Goal: Task Accomplishment & Management: Manage account settings

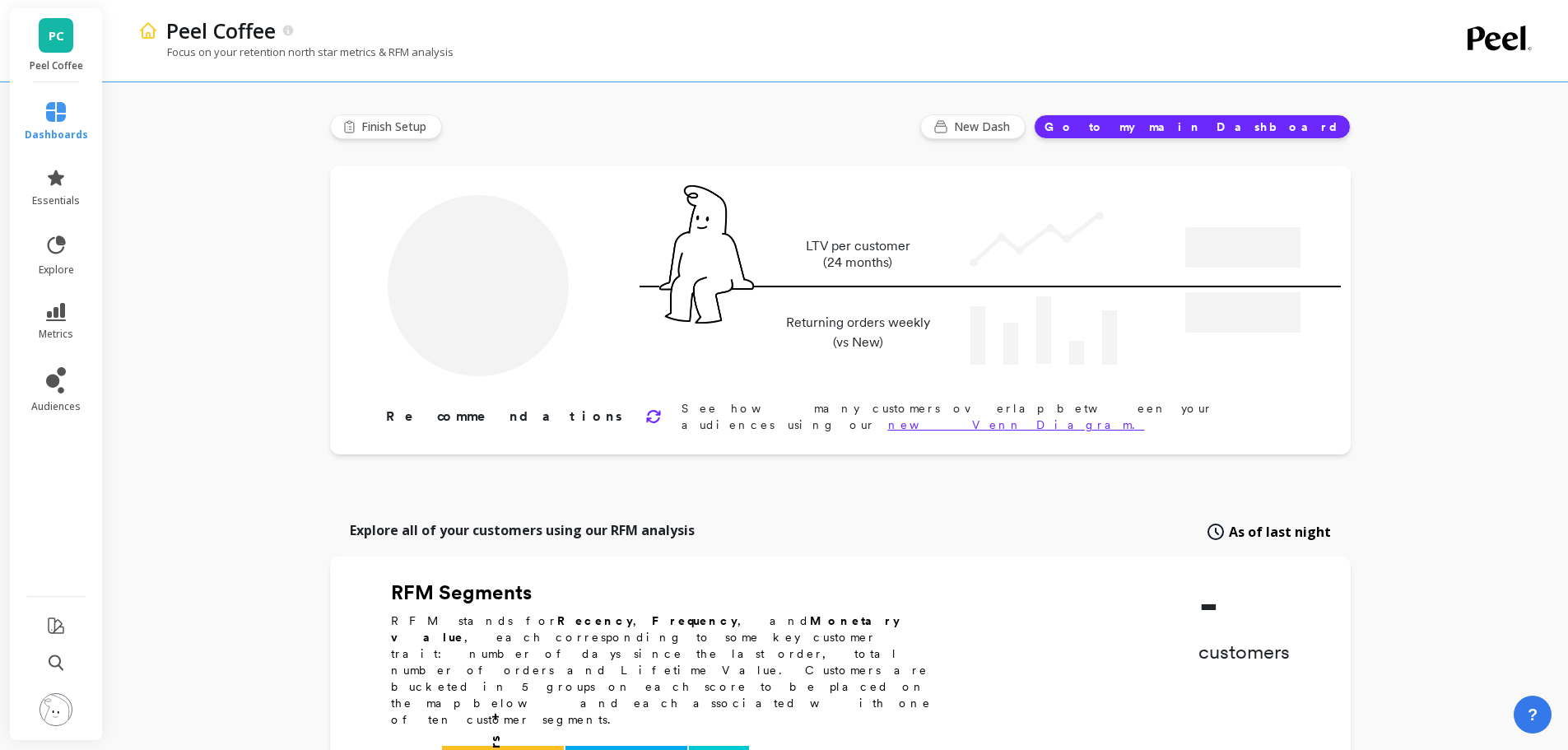
type input "Champions"
type input "8695"
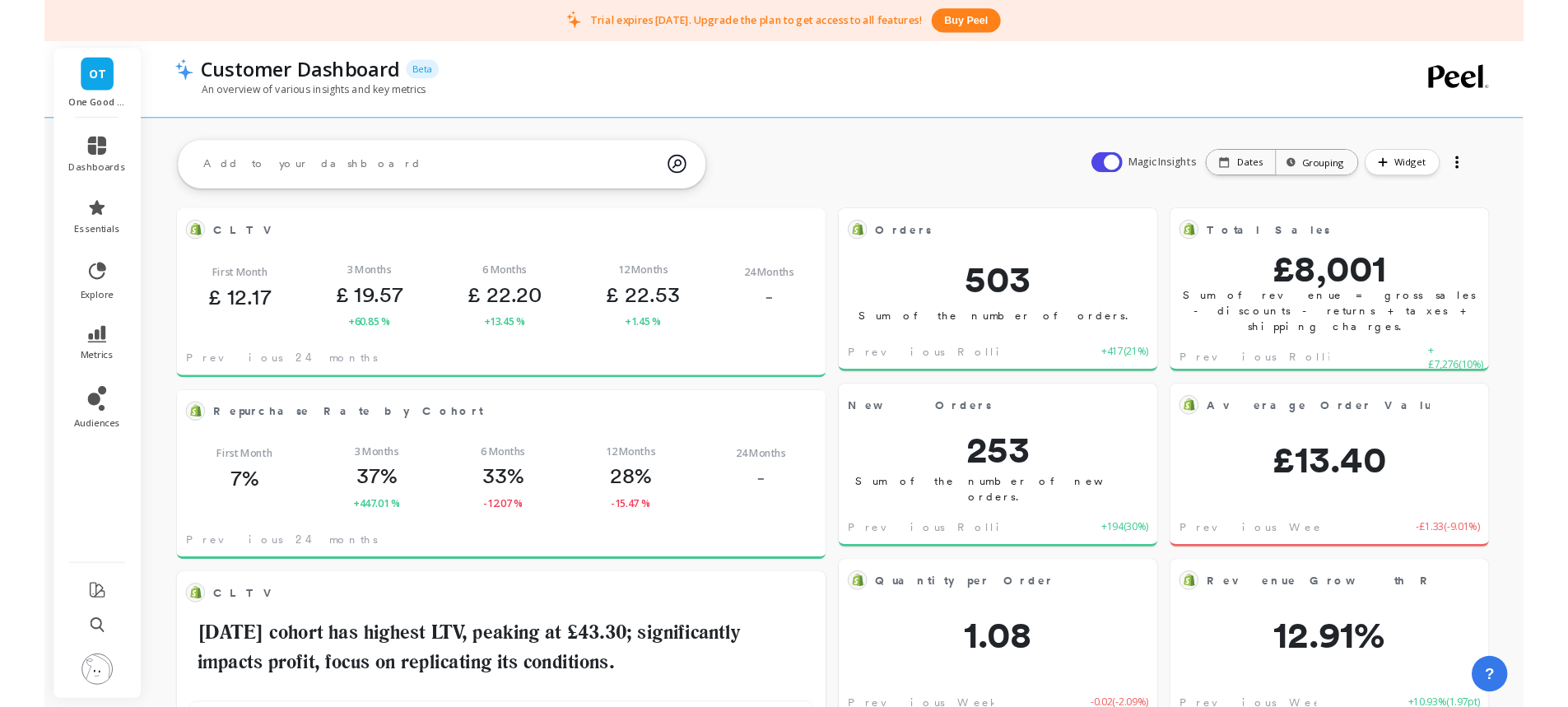
scroll to position [440, 630]
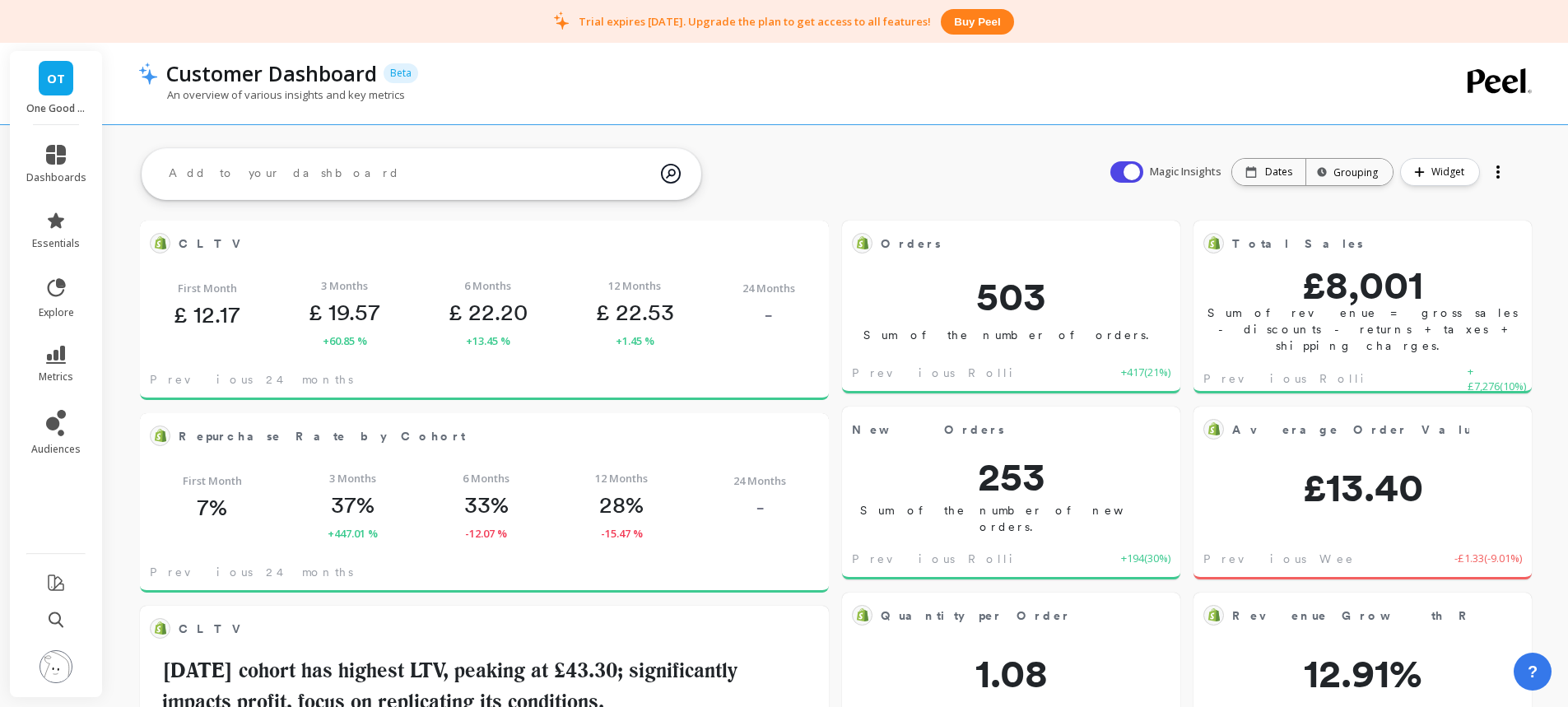
click at [47, 672] on img at bounding box center [56, 666] width 33 height 33
click at [730, 93] on div "An overview of various insights and key metrics" at bounding box center [769, 103] width 1262 height 31
click at [61, 354] on icon at bounding box center [56, 355] width 19 height 19
click at [677, 95] on div "An overview of various insights and key metrics" at bounding box center [769, 103] width 1262 height 31
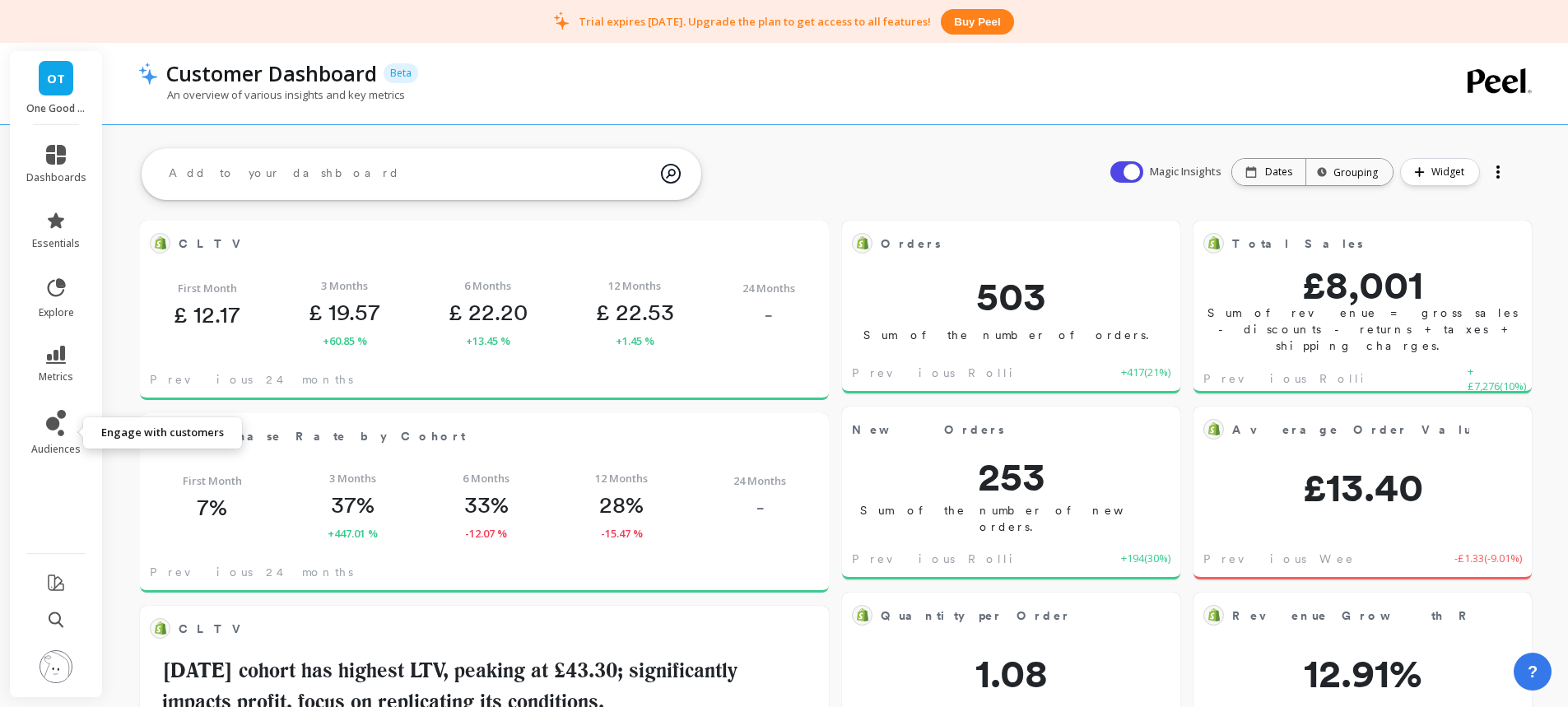
click at [52, 423] on icon at bounding box center [53, 424] width 13 height 13
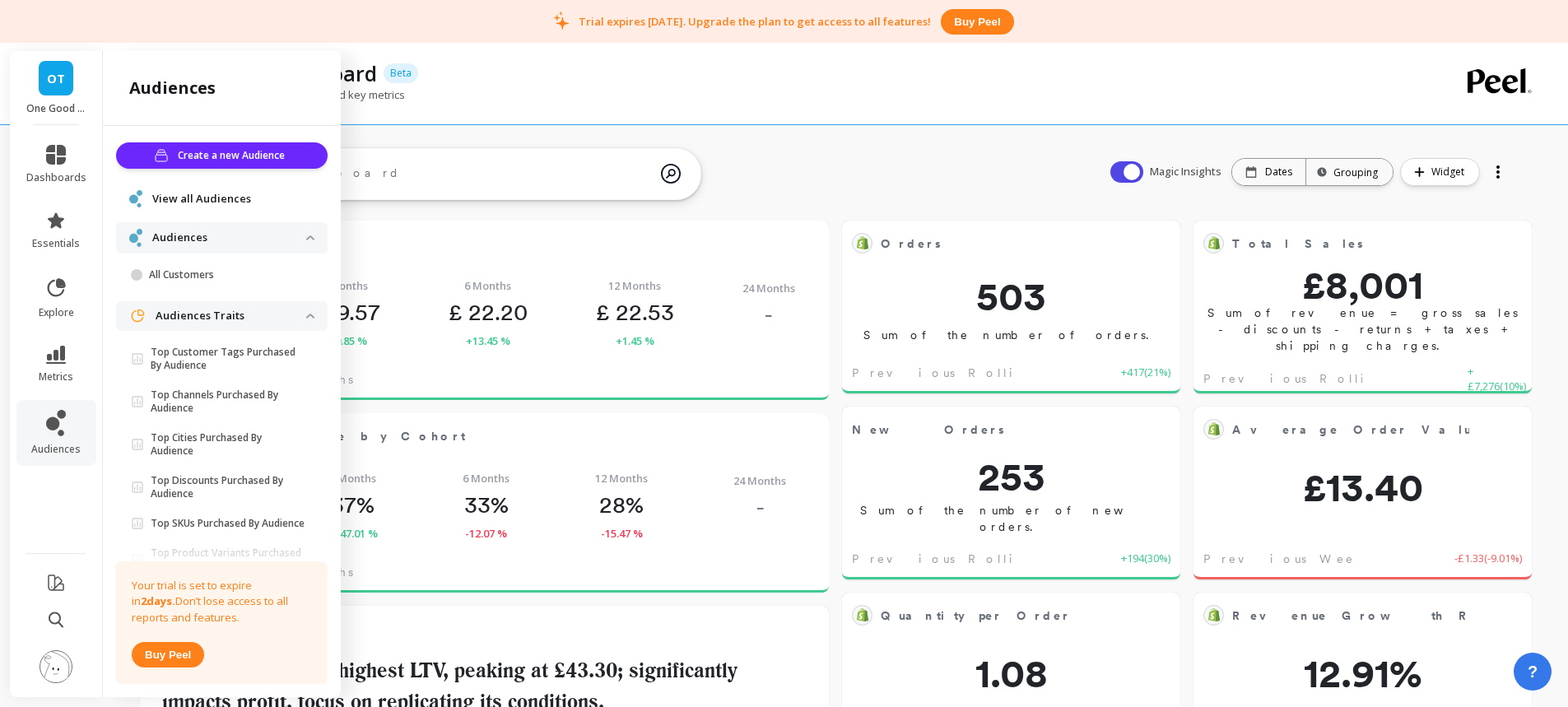
click at [58, 84] on span "OT" at bounding box center [56, 78] width 19 height 19
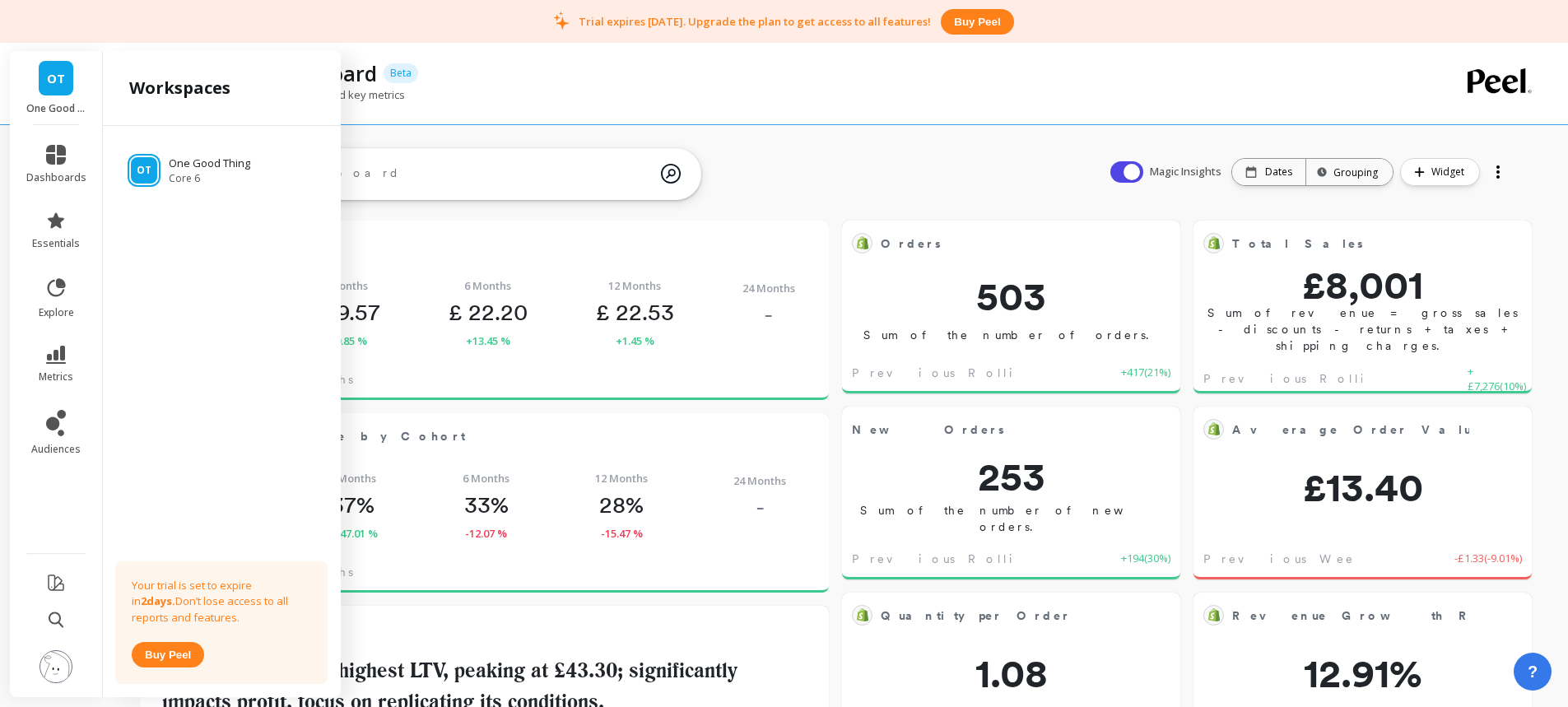
click at [63, 83] on span "OT" at bounding box center [56, 78] width 19 height 19
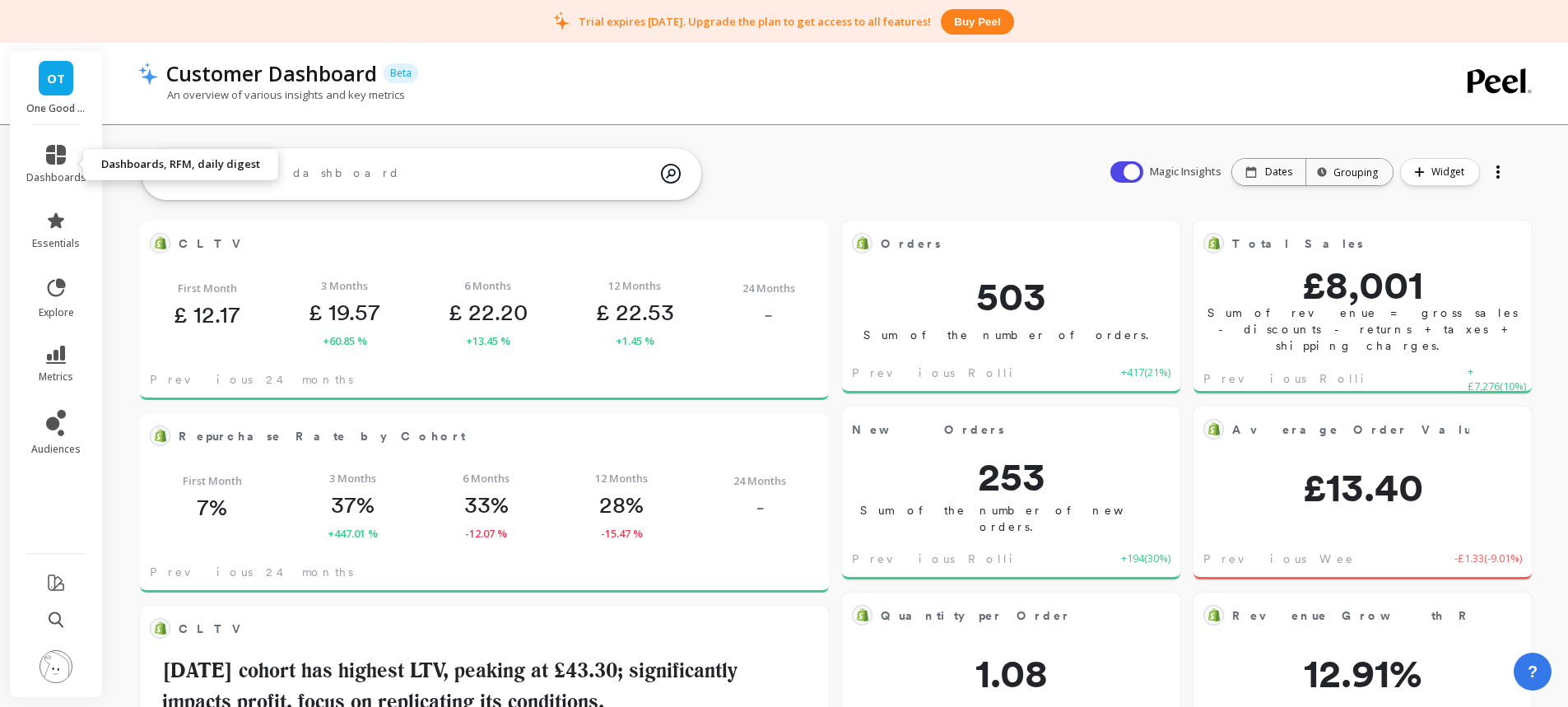
click at [63, 152] on icon at bounding box center [56, 154] width 19 height 19
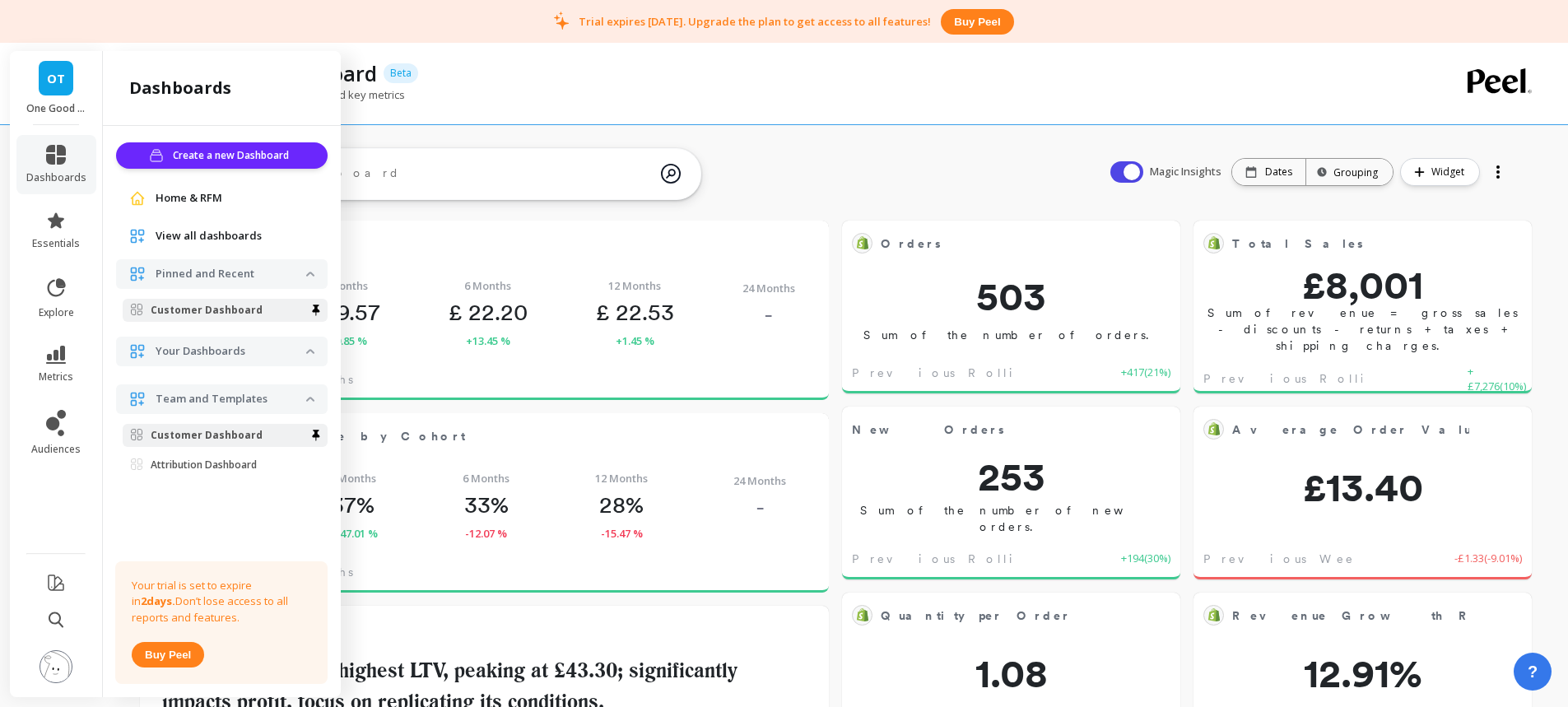
click at [176, 197] on span "Home & RFM" at bounding box center [189, 199] width 67 height 17
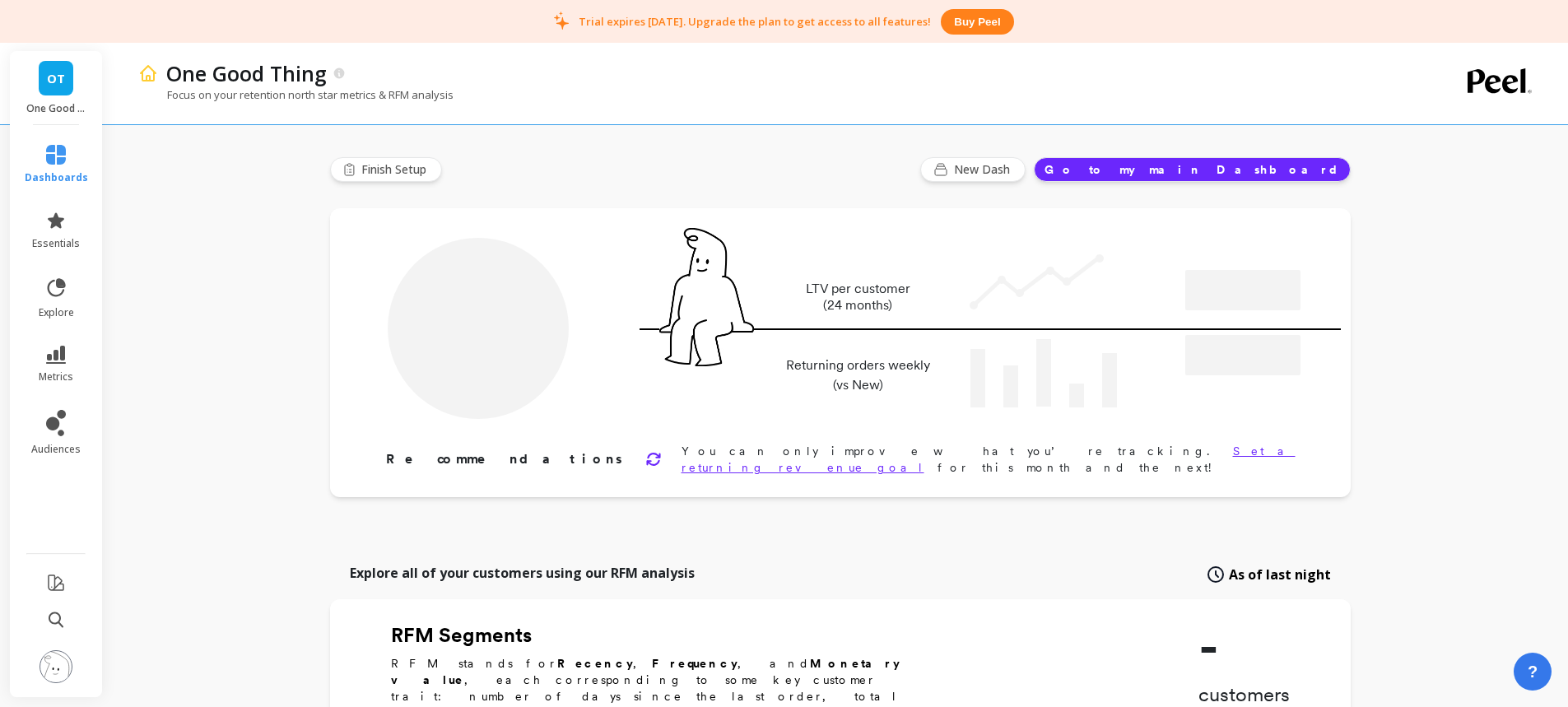
type input "Champions"
type input "1051"
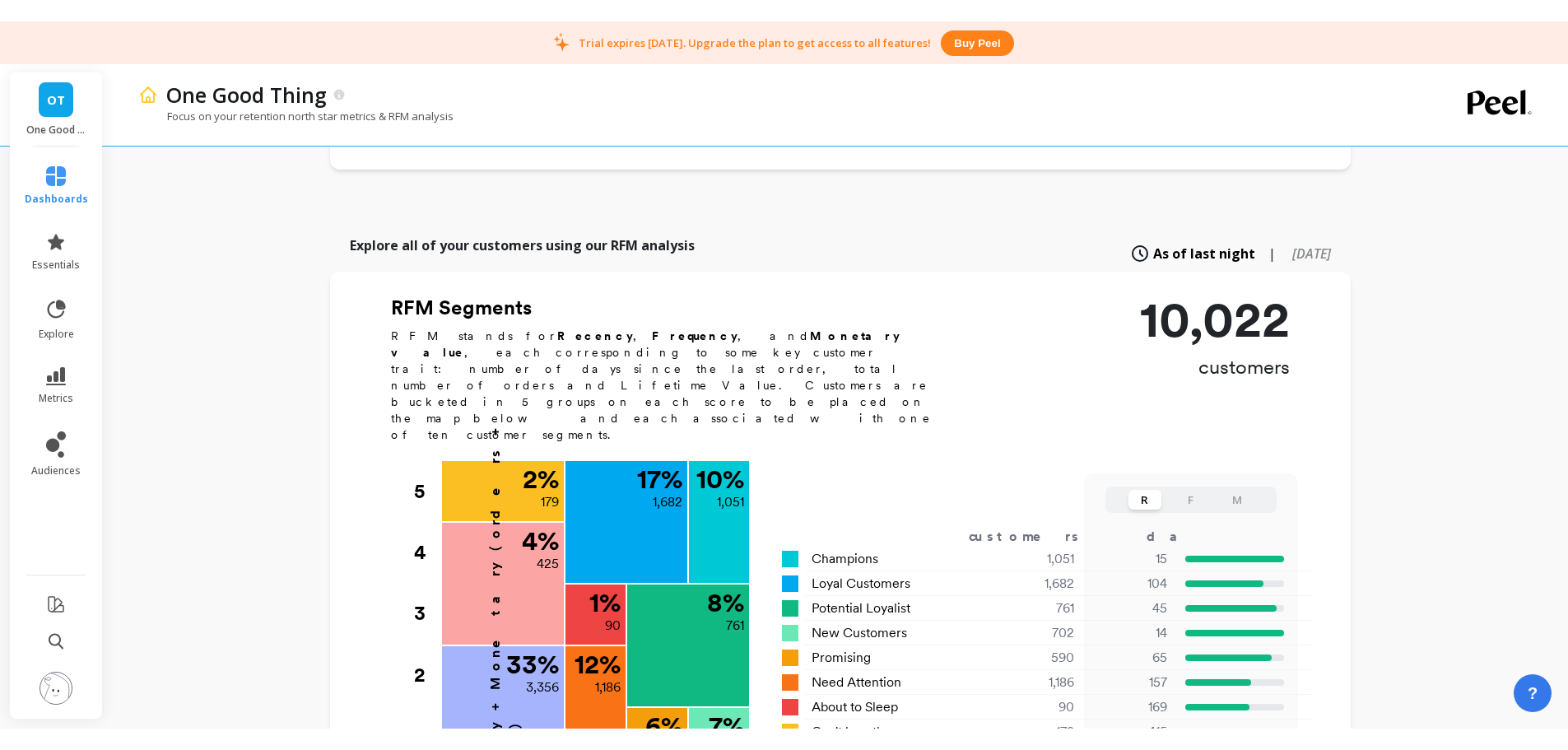
scroll to position [412, 0]
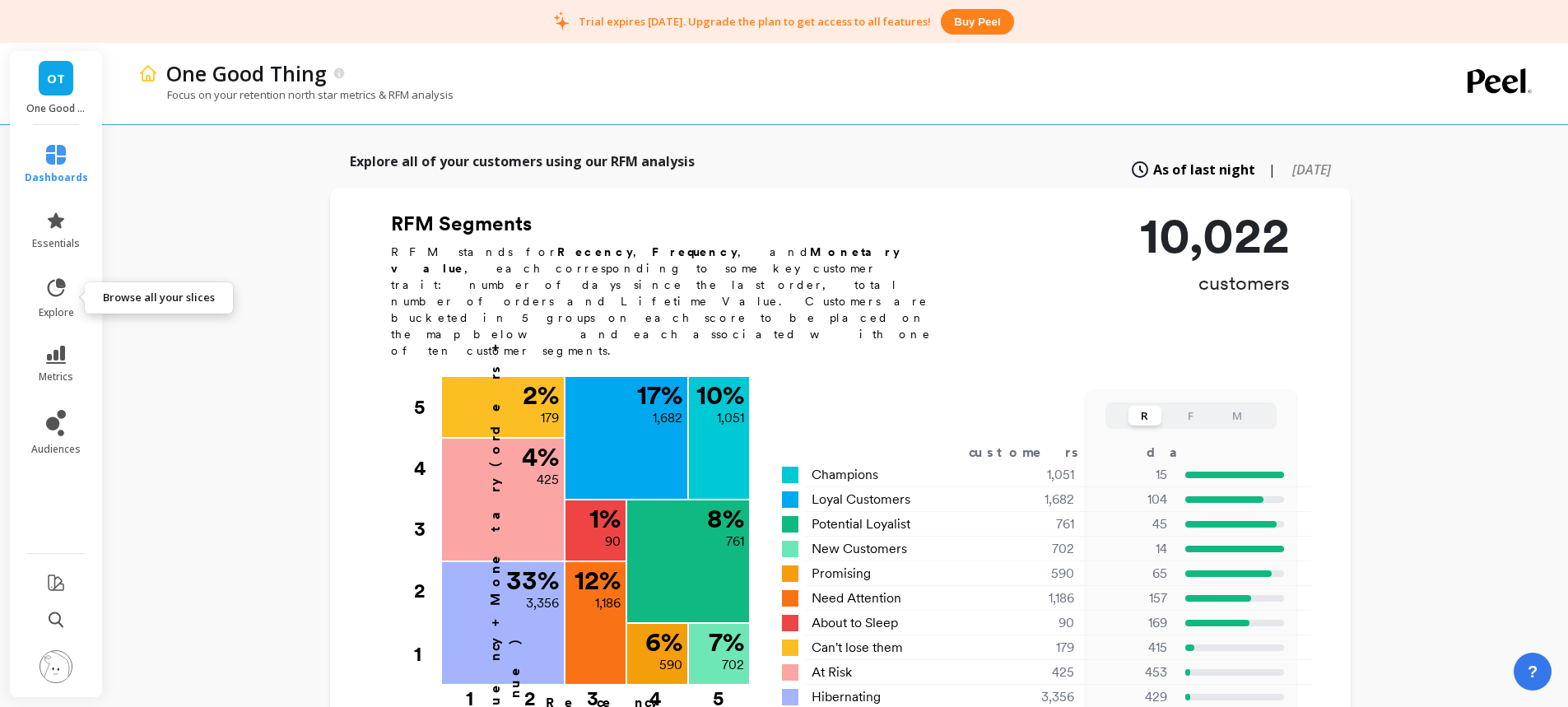
click at [57, 287] on icon at bounding box center [56, 287] width 23 height 23
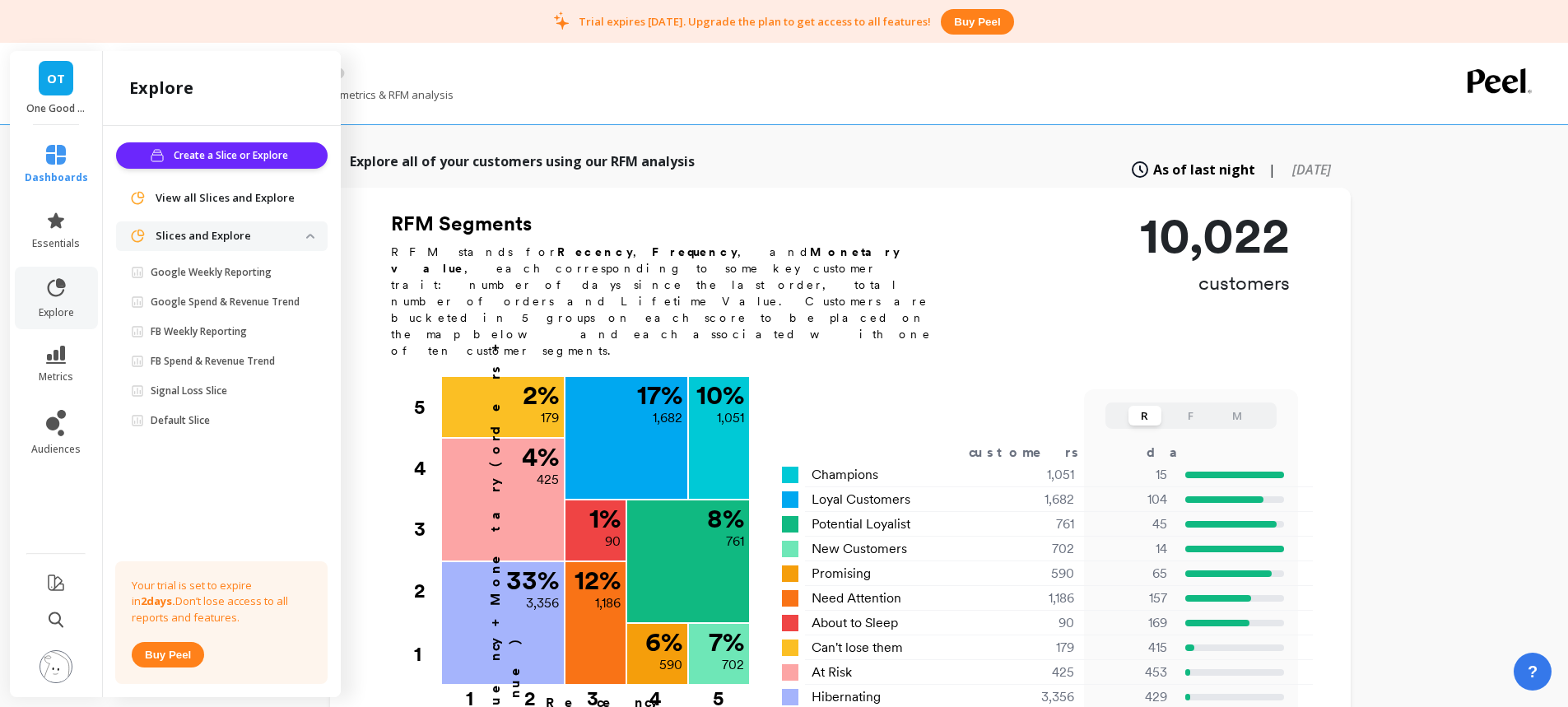
click at [476, 86] on div "One Good Thing" at bounding box center [779, 72] width 1242 height 28
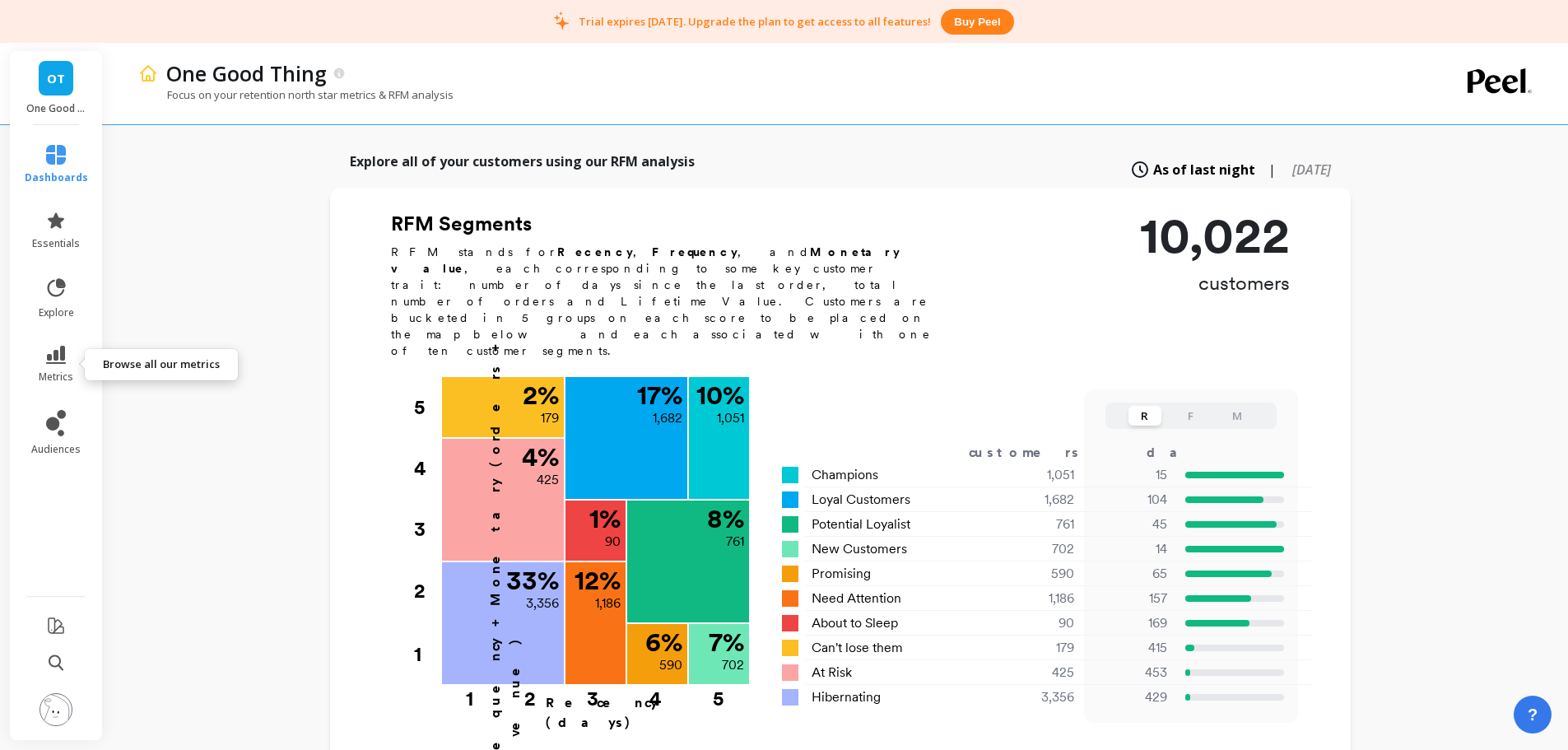
click at [56, 368] on link "metrics" at bounding box center [56, 364] width 63 height 38
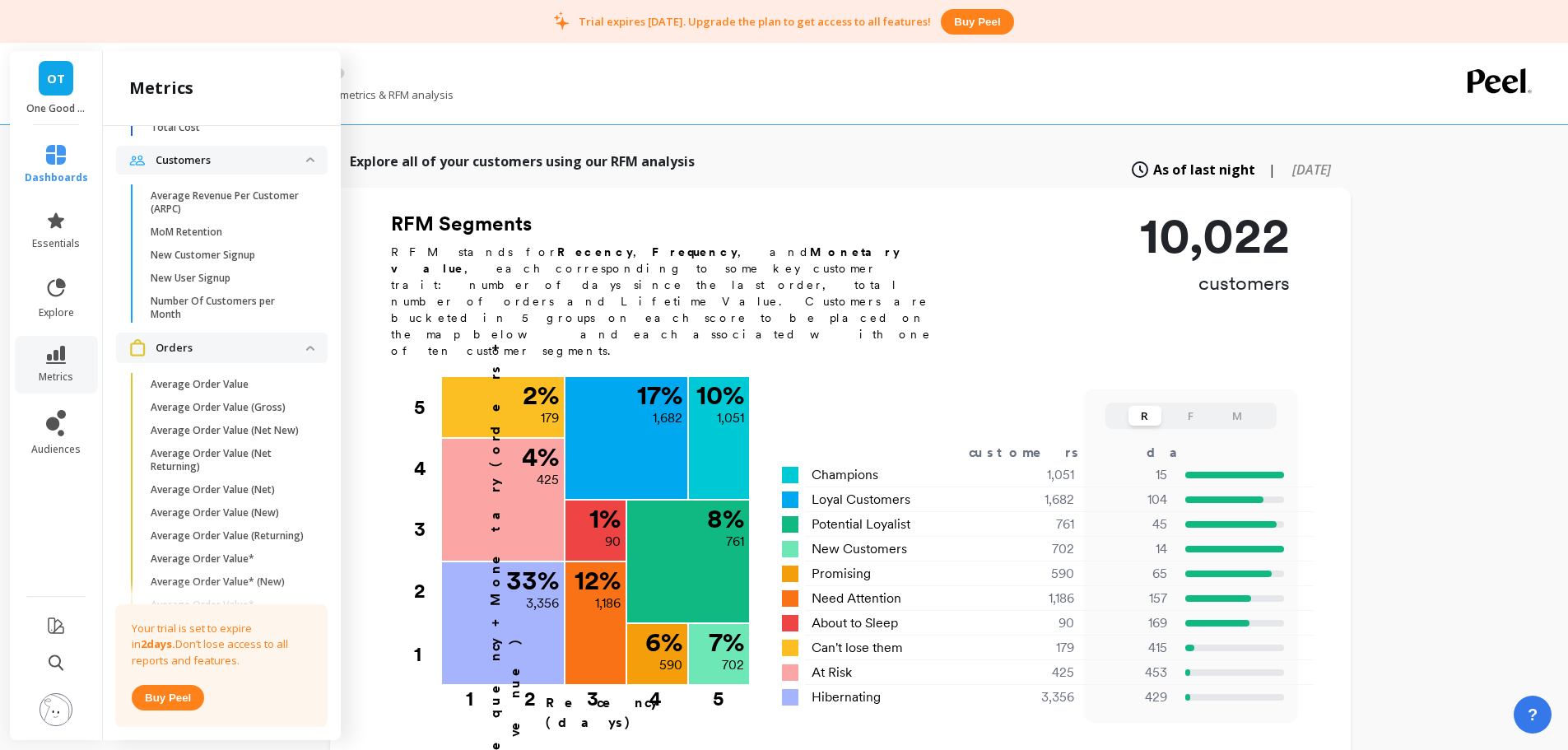
scroll to position [754, 0]
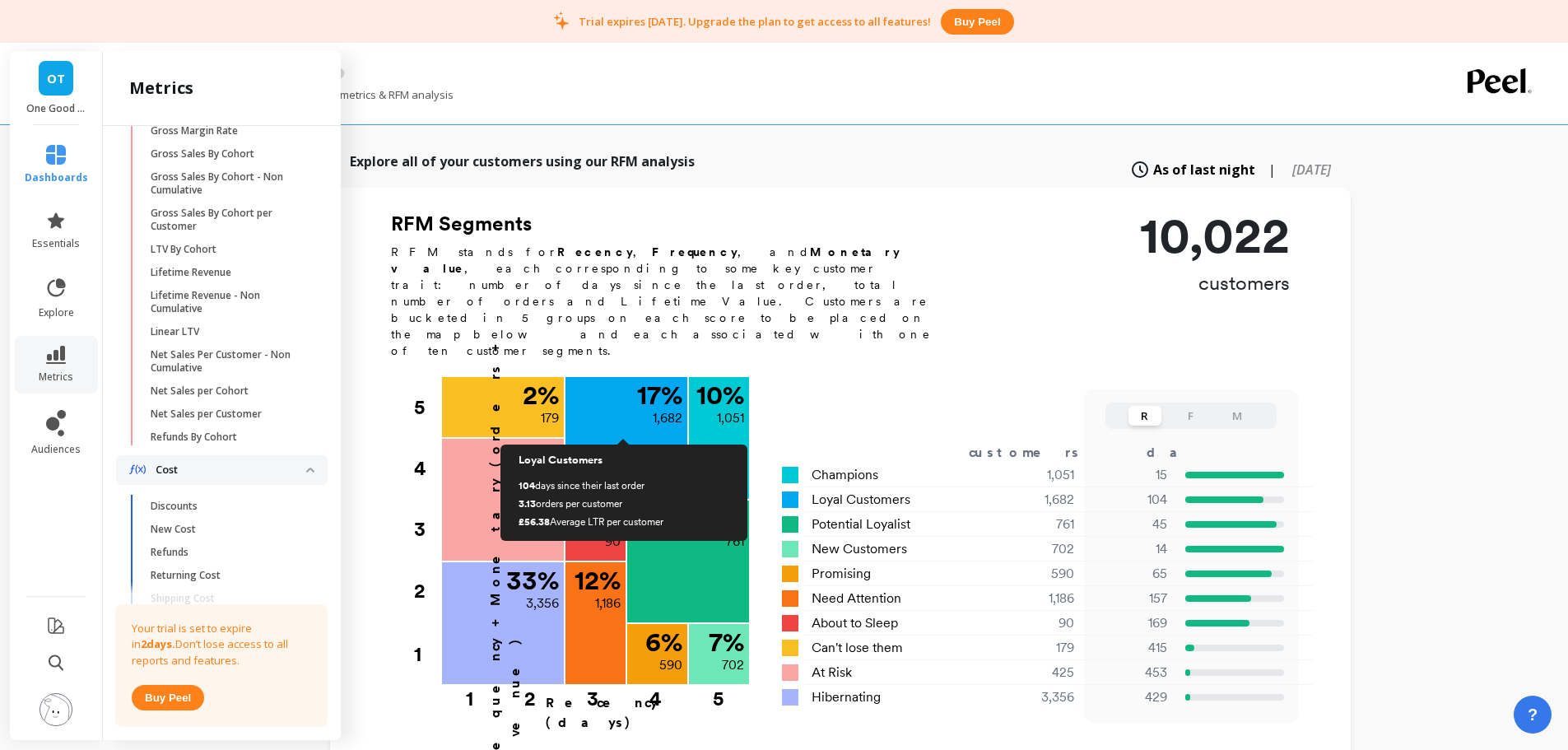
click at [59, 706] on img at bounding box center [56, 709] width 33 height 33
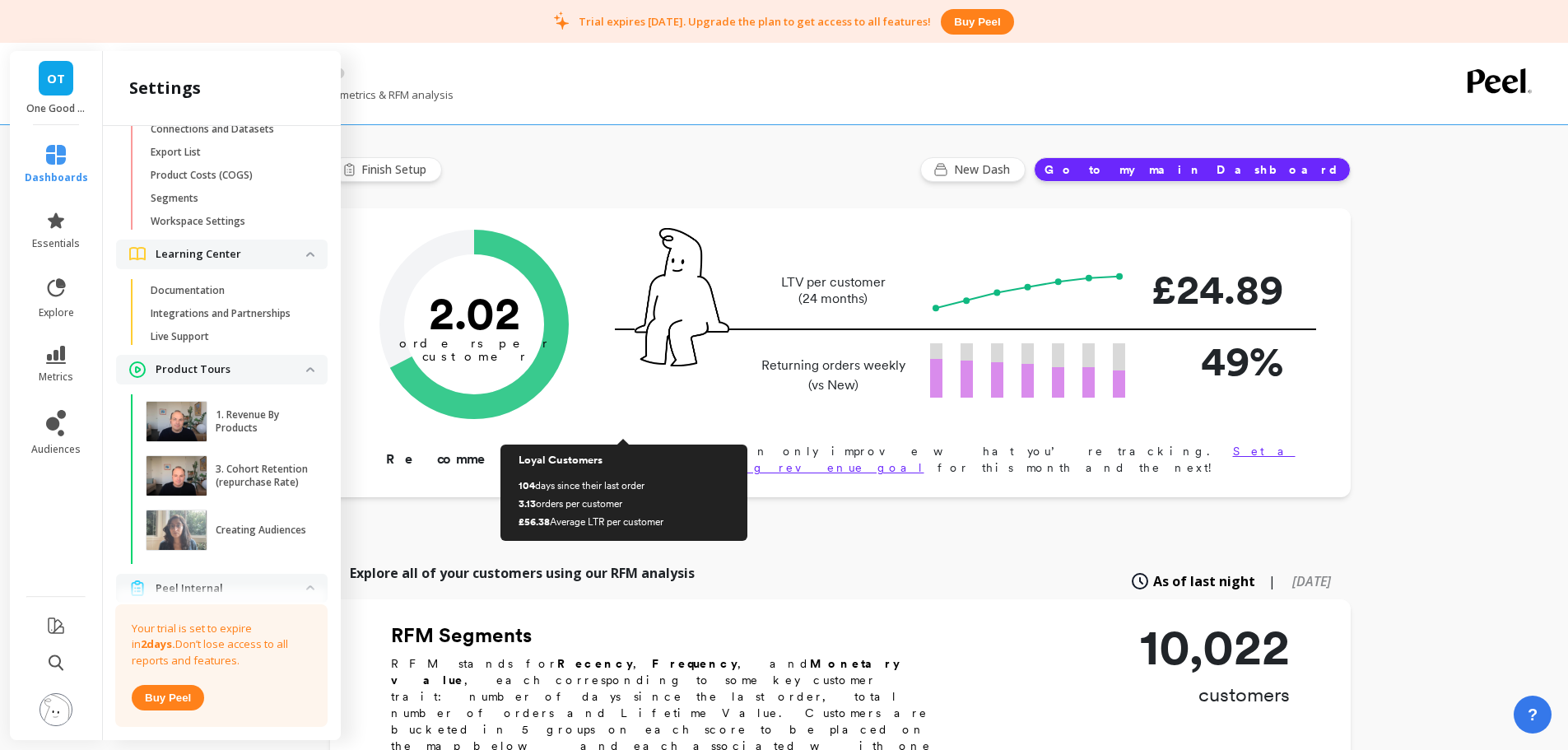
scroll to position [341, 0]
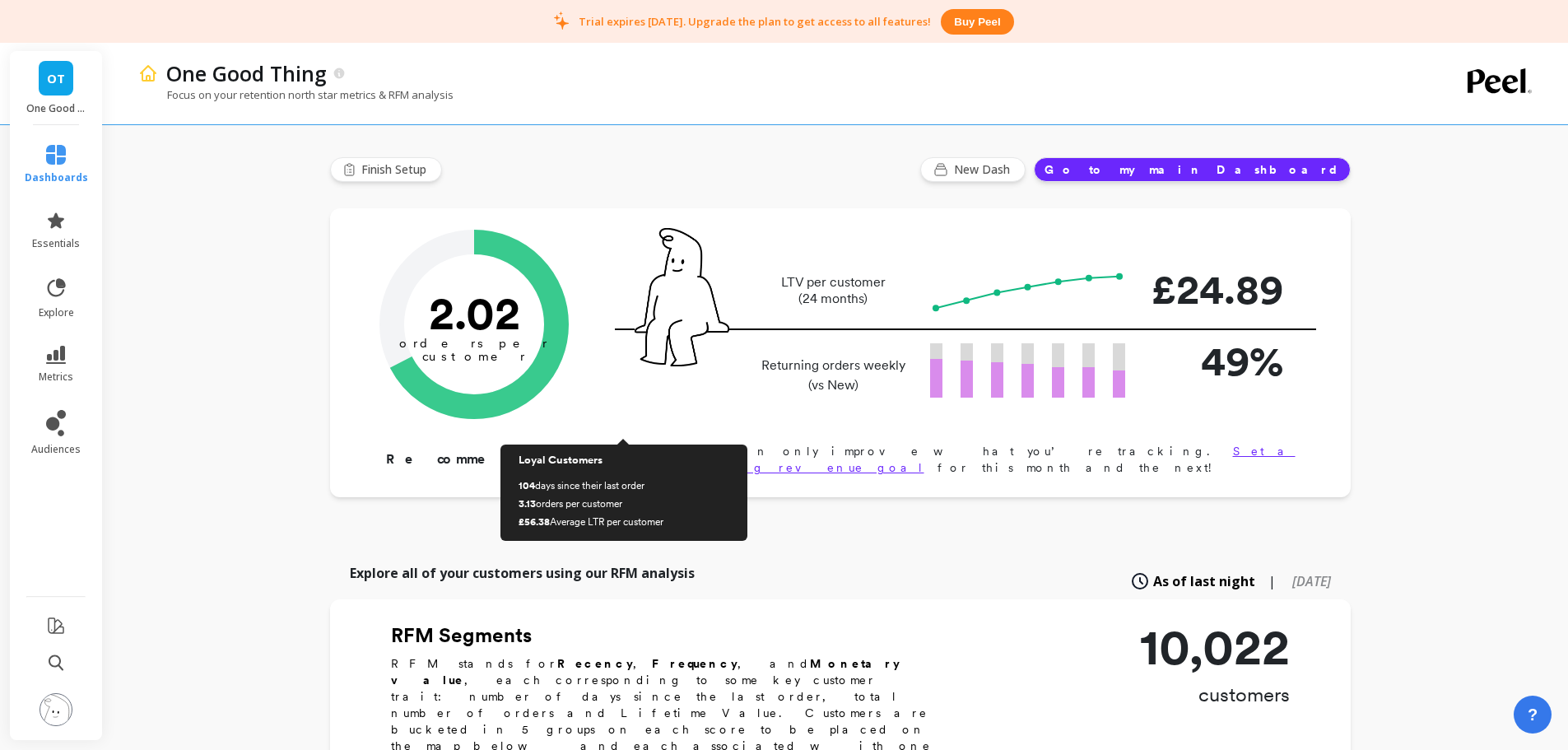
drag, startPoint x: 858, startPoint y: 112, endPoint x: 1064, endPoint y: 20, distance: 225.6
click at [867, 108] on div "Focus on your retention north star metrics & RFM analysis" at bounding box center [769, 103] width 1262 height 31
click at [59, 706] on img at bounding box center [56, 709] width 33 height 33
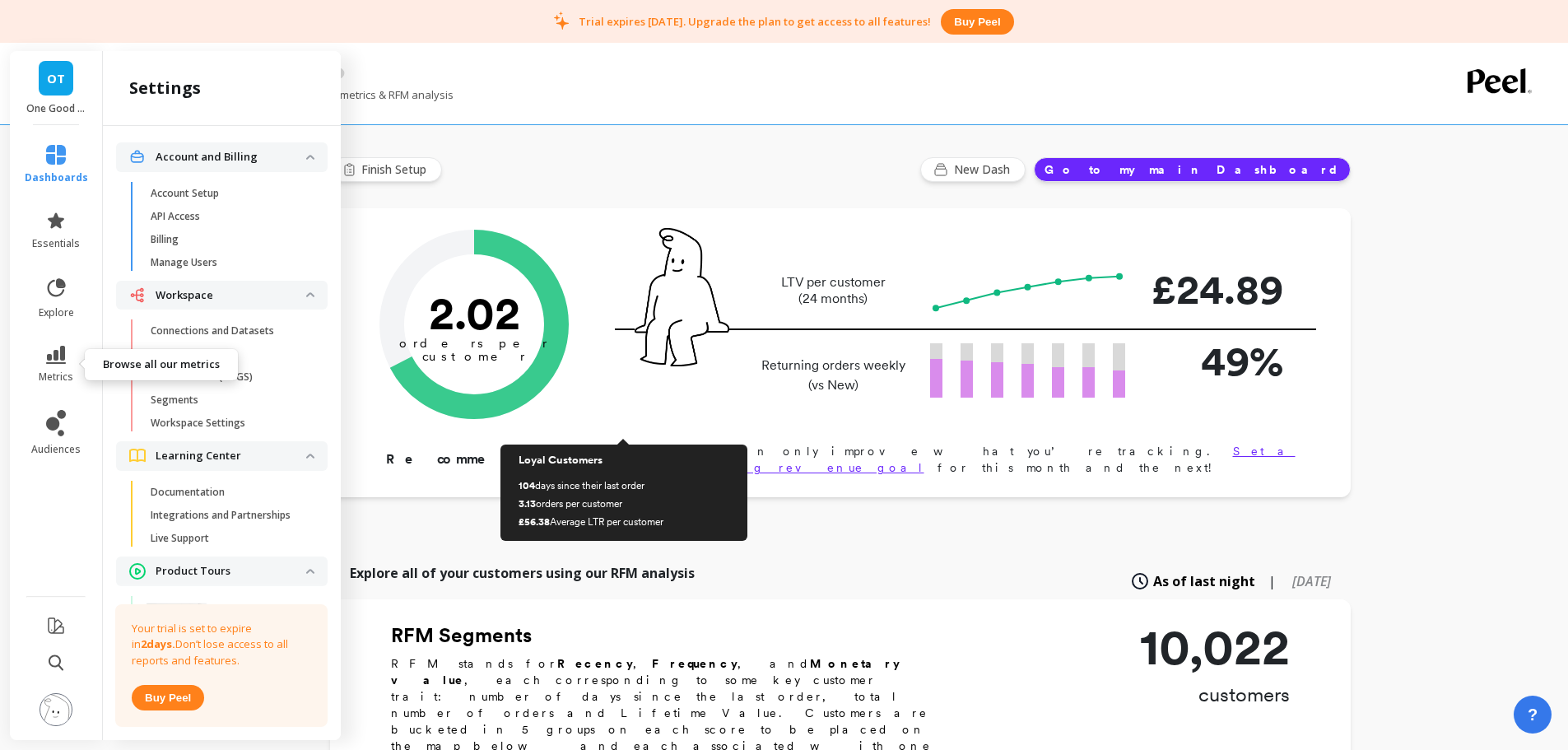
click at [51, 367] on link "metrics" at bounding box center [56, 364] width 63 height 38
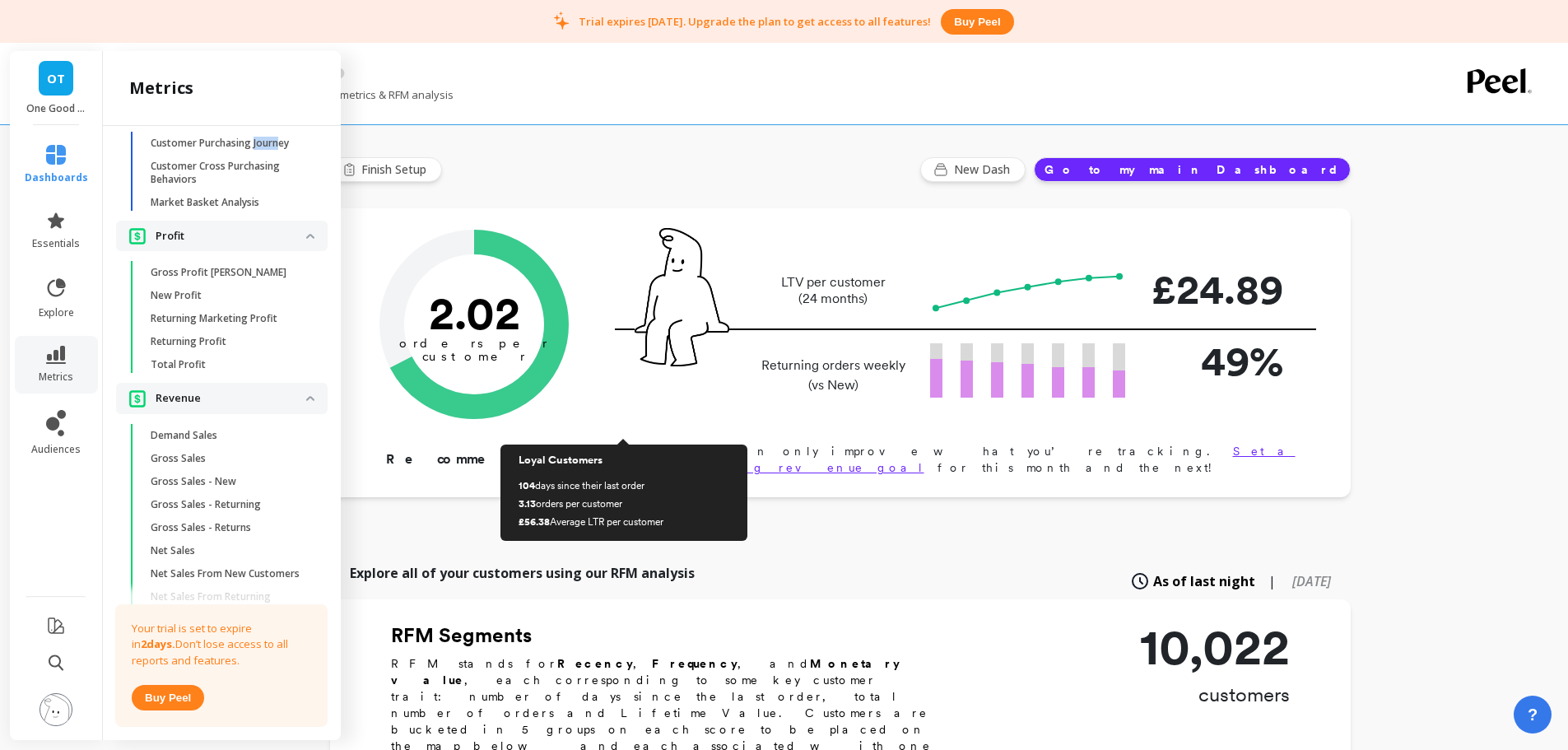
scroll to position [2052, 0]
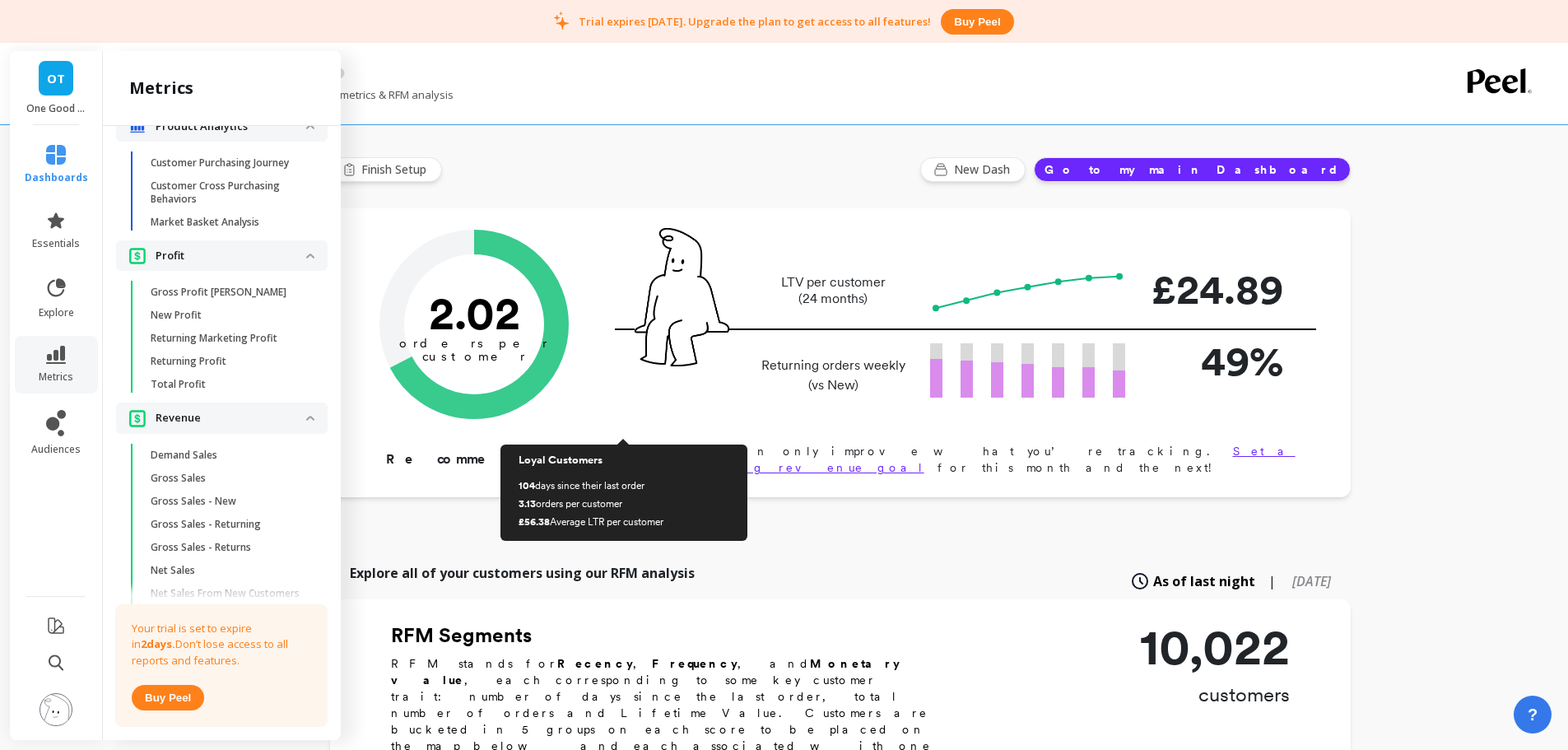
click at [242, 205] on p "Customer Cross Purchasing Behaviors" at bounding box center [229, 192] width 157 height 26
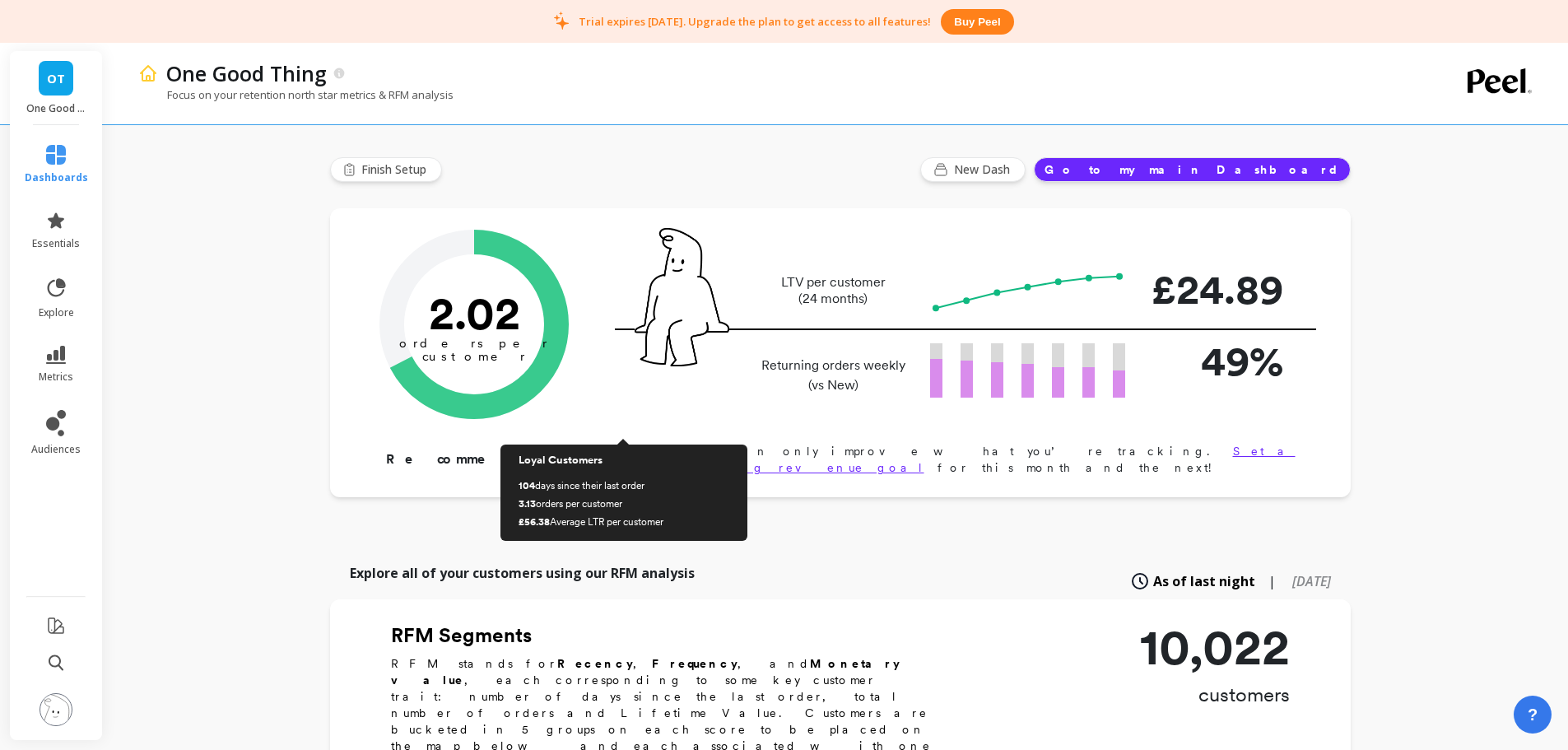
scroll to position [0, 0]
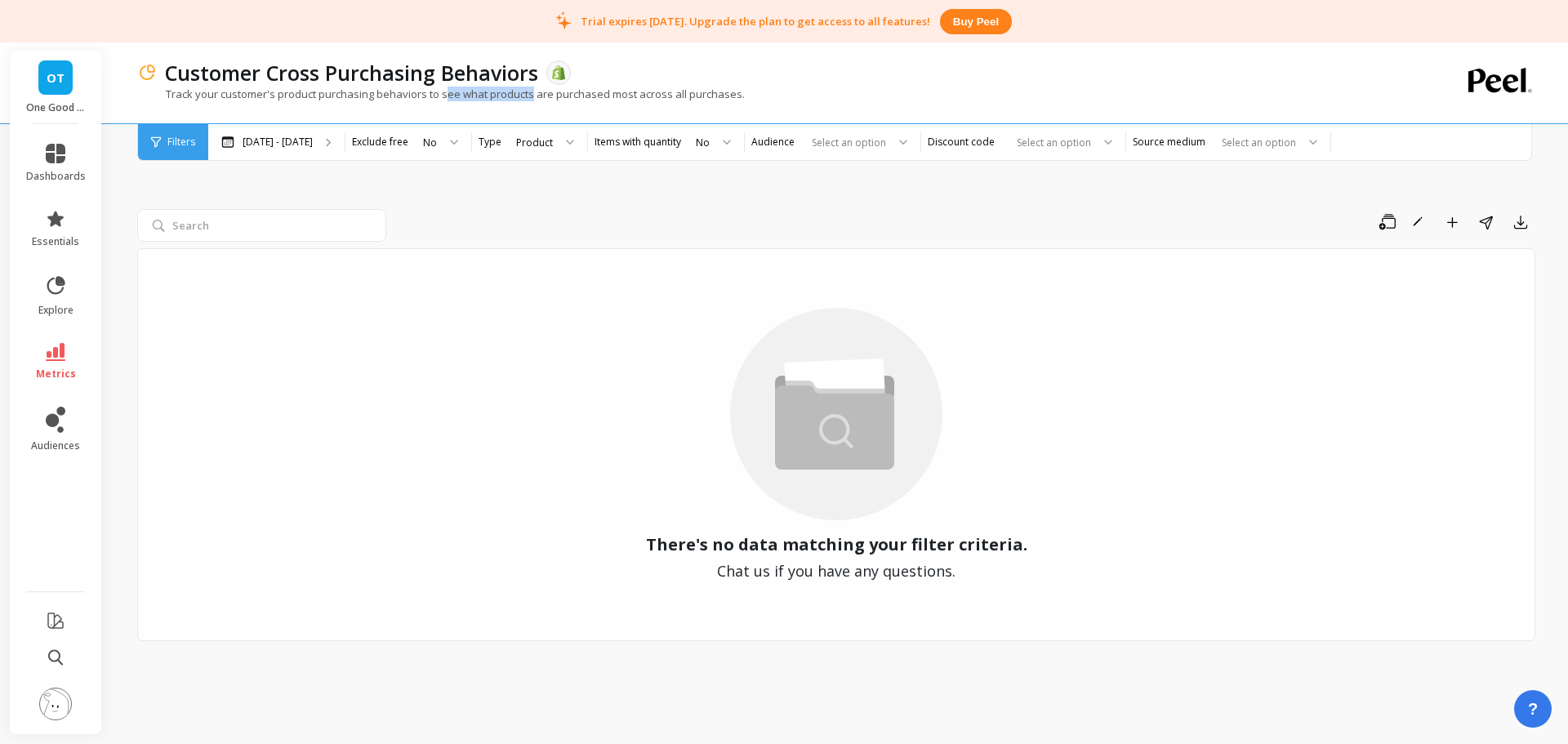
drag, startPoint x: 517, startPoint y: 99, endPoint x: 538, endPoint y: 99, distance: 21.0
click at [538, 99] on p "Track your customer's product purchasing behaviors to see what products are pur…" at bounding box center [440, 94] width 607 height 15
click at [53, 357] on icon at bounding box center [55, 352] width 19 height 18
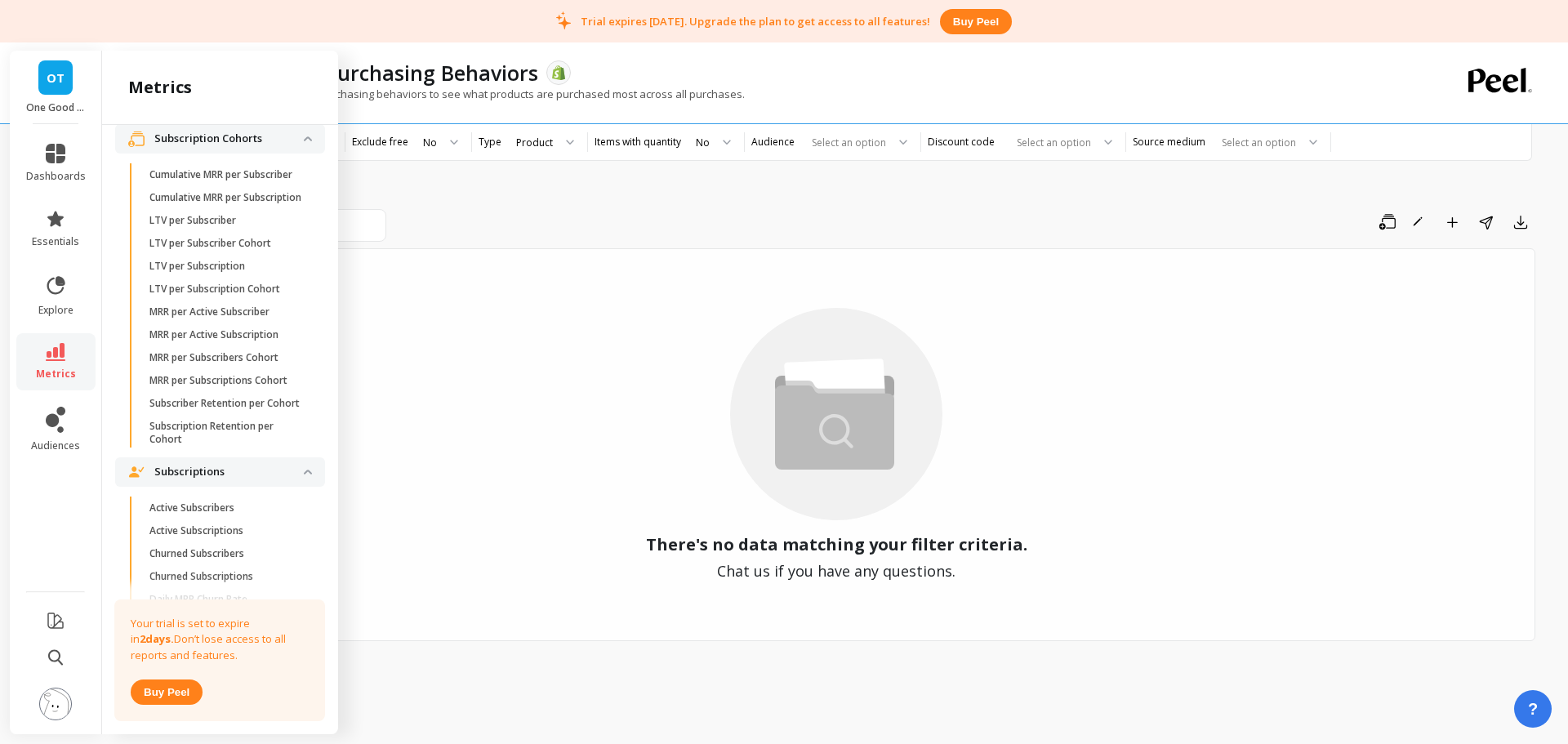
scroll to position [3186, 0]
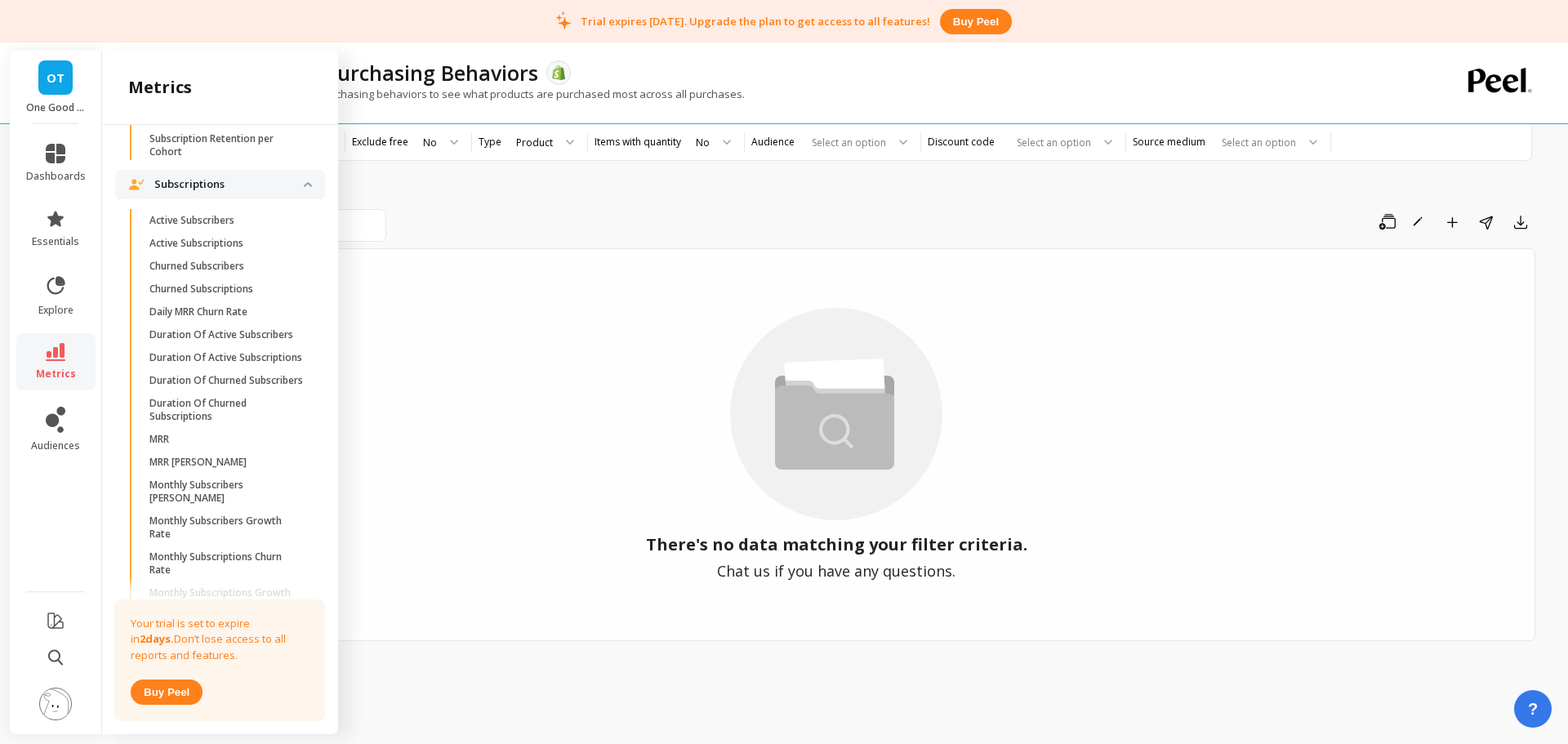
click at [64, 709] on img at bounding box center [55, 703] width 33 height 33
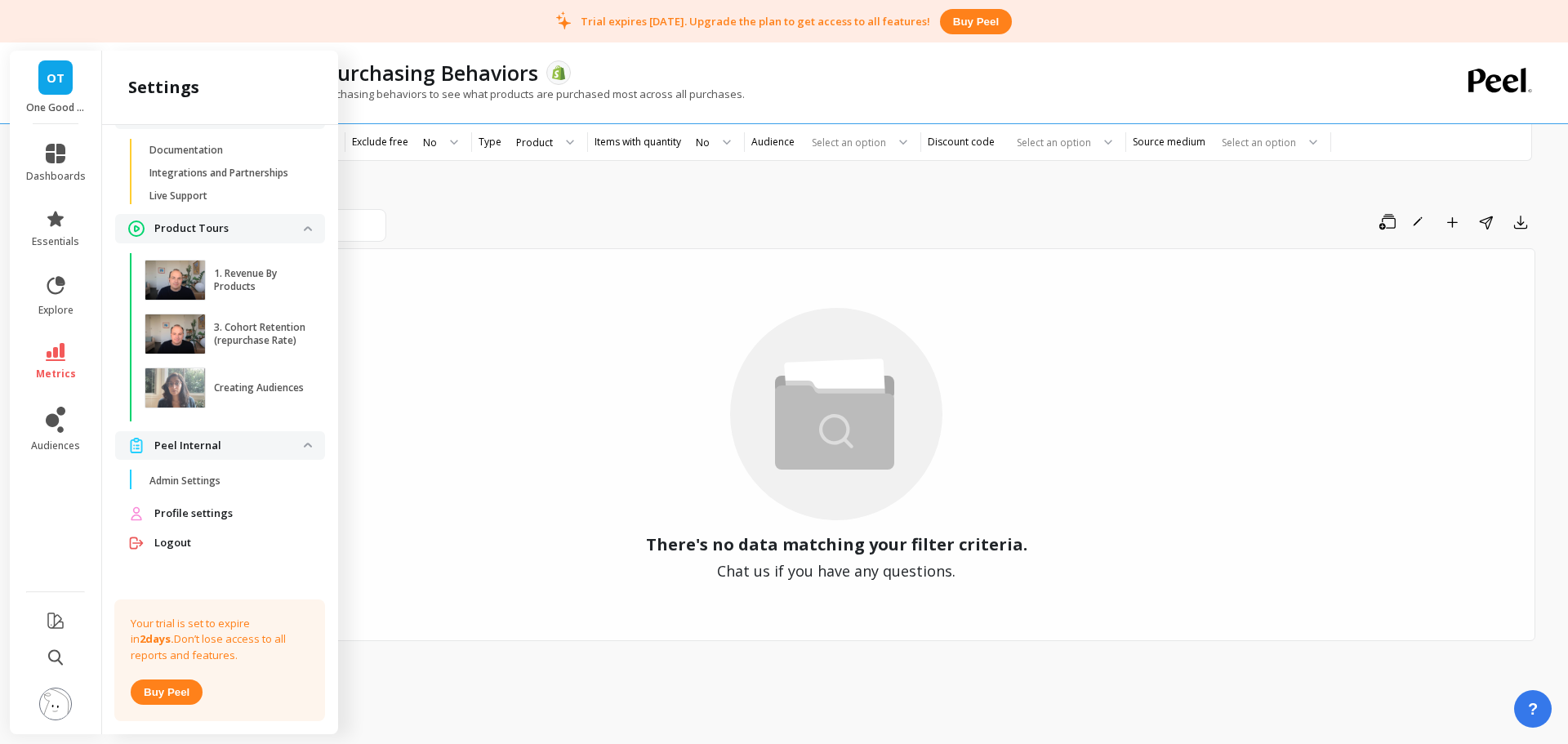
scroll to position [0, 0]
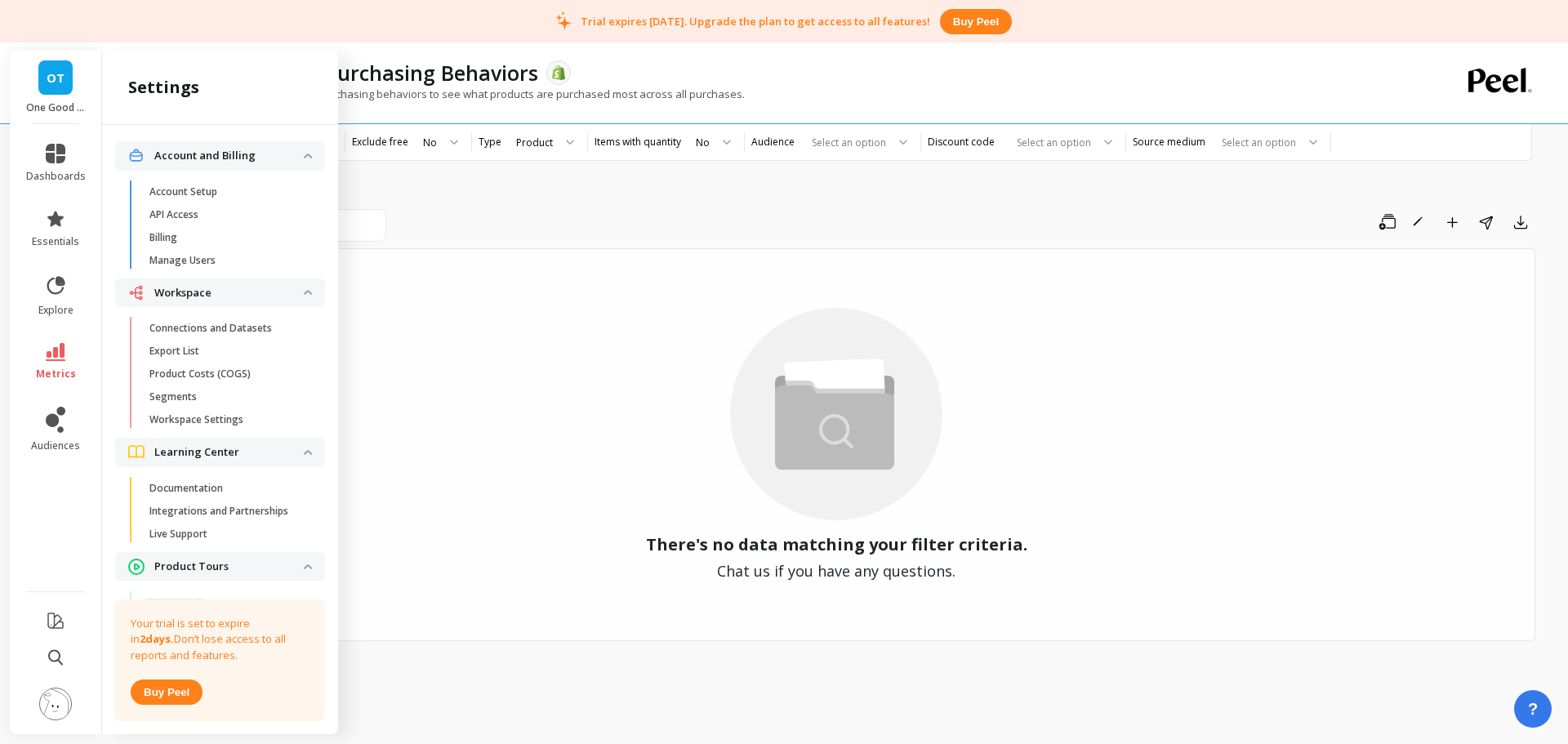
click at [229, 238] on span "Billing" at bounding box center [227, 238] width 156 height 13
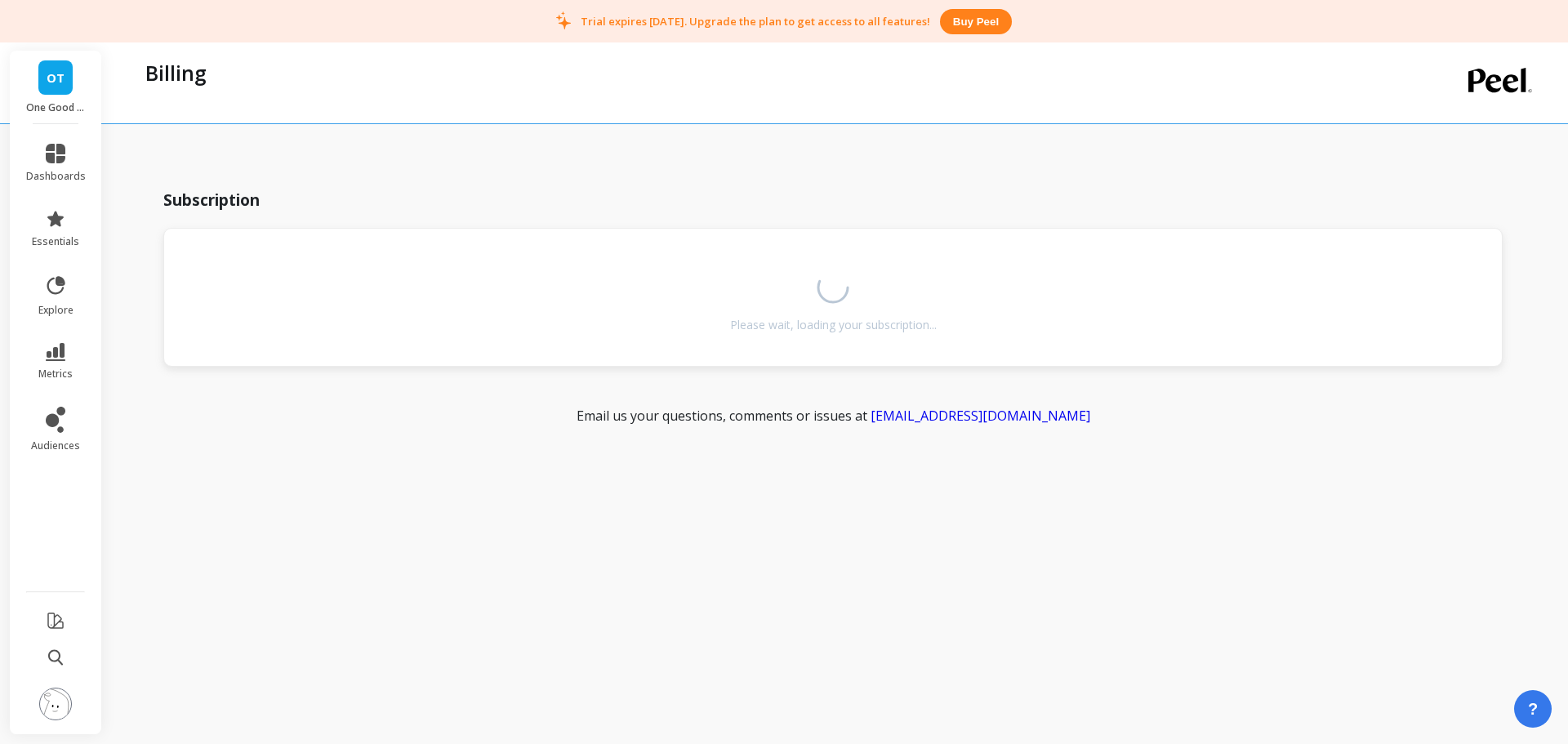
click at [53, 704] on img at bounding box center [55, 703] width 33 height 33
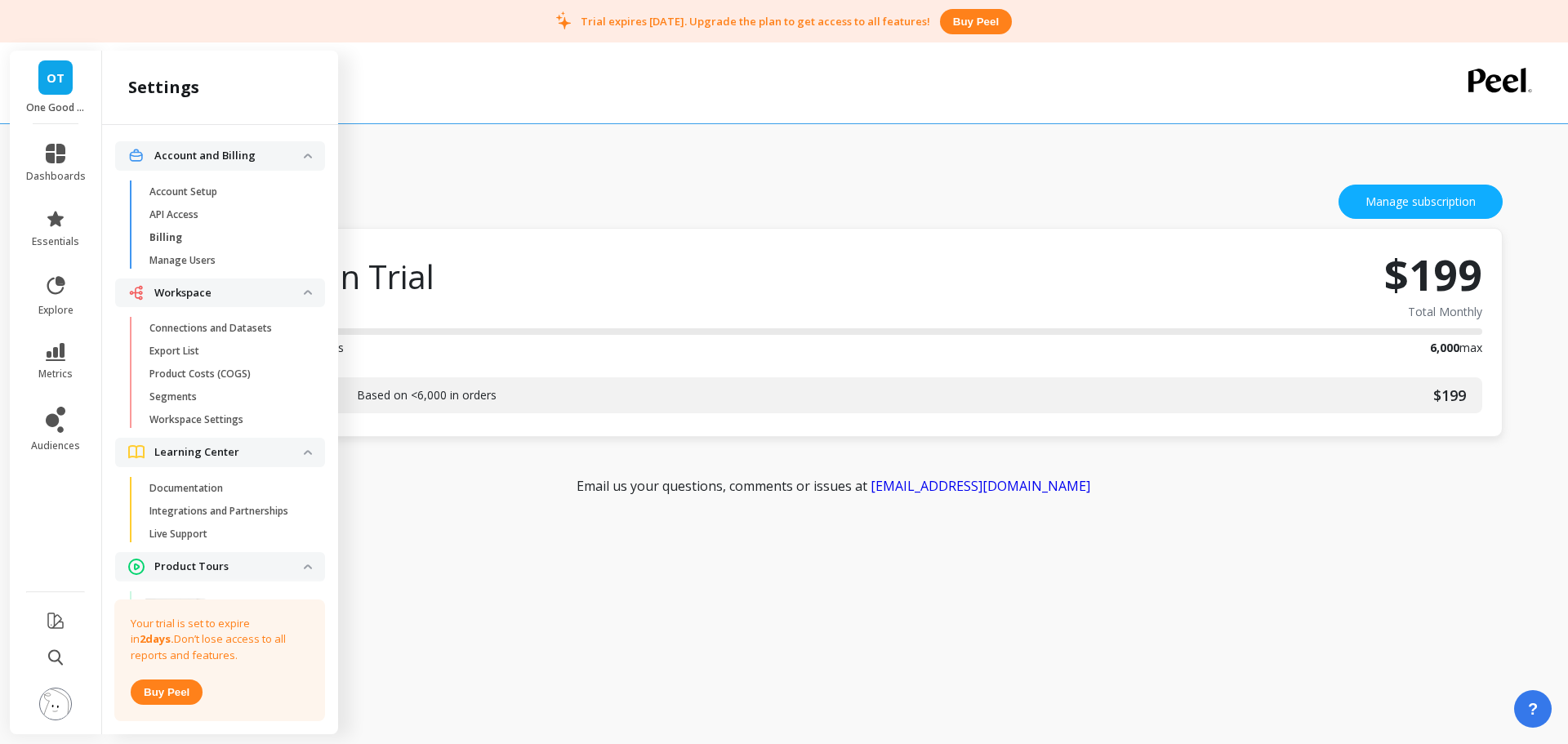
click at [251, 325] on p "Connections and Datasets" at bounding box center [211, 328] width 123 height 13
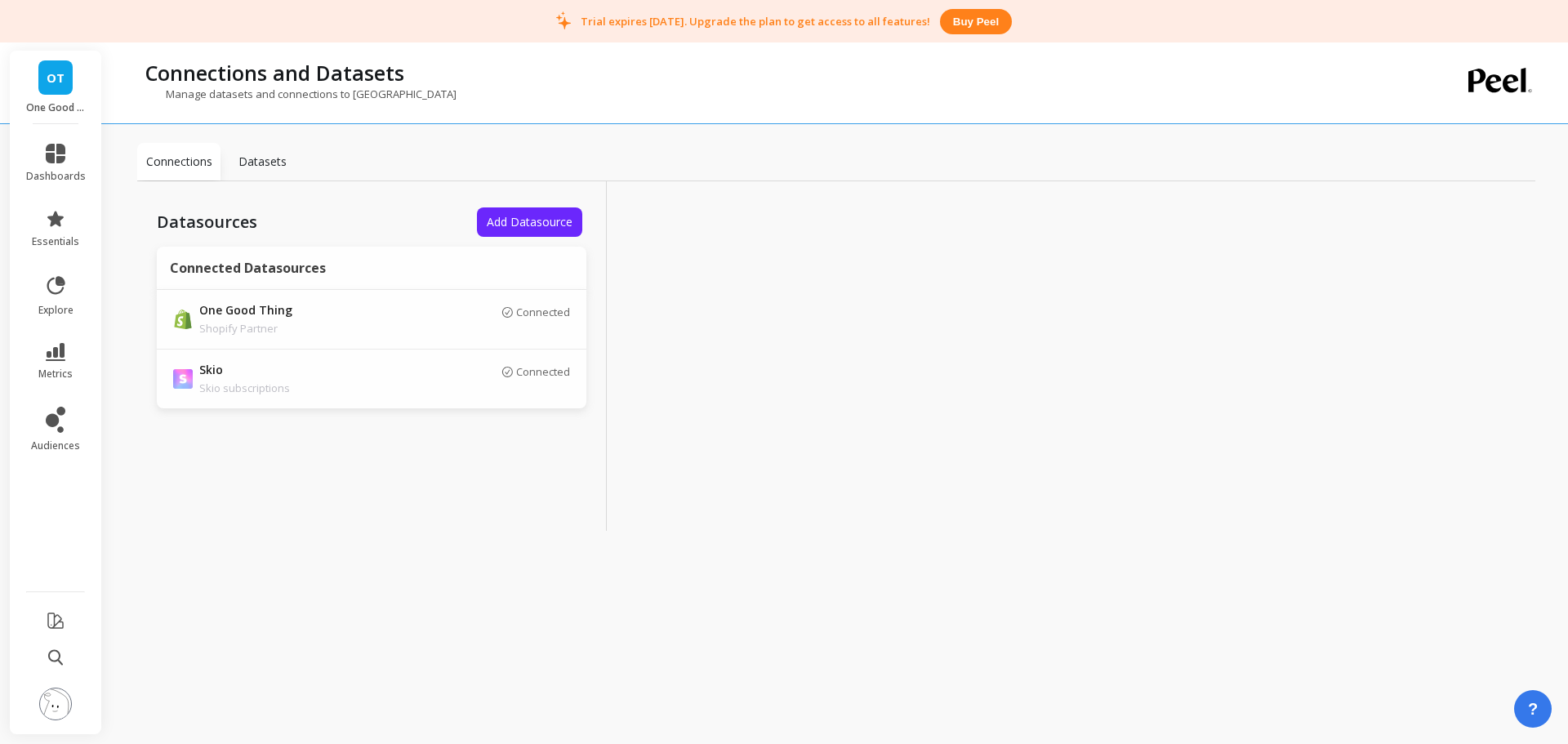
click at [58, 718] on img at bounding box center [55, 703] width 33 height 33
click at [63, 372] on span "metrics" at bounding box center [55, 374] width 34 height 13
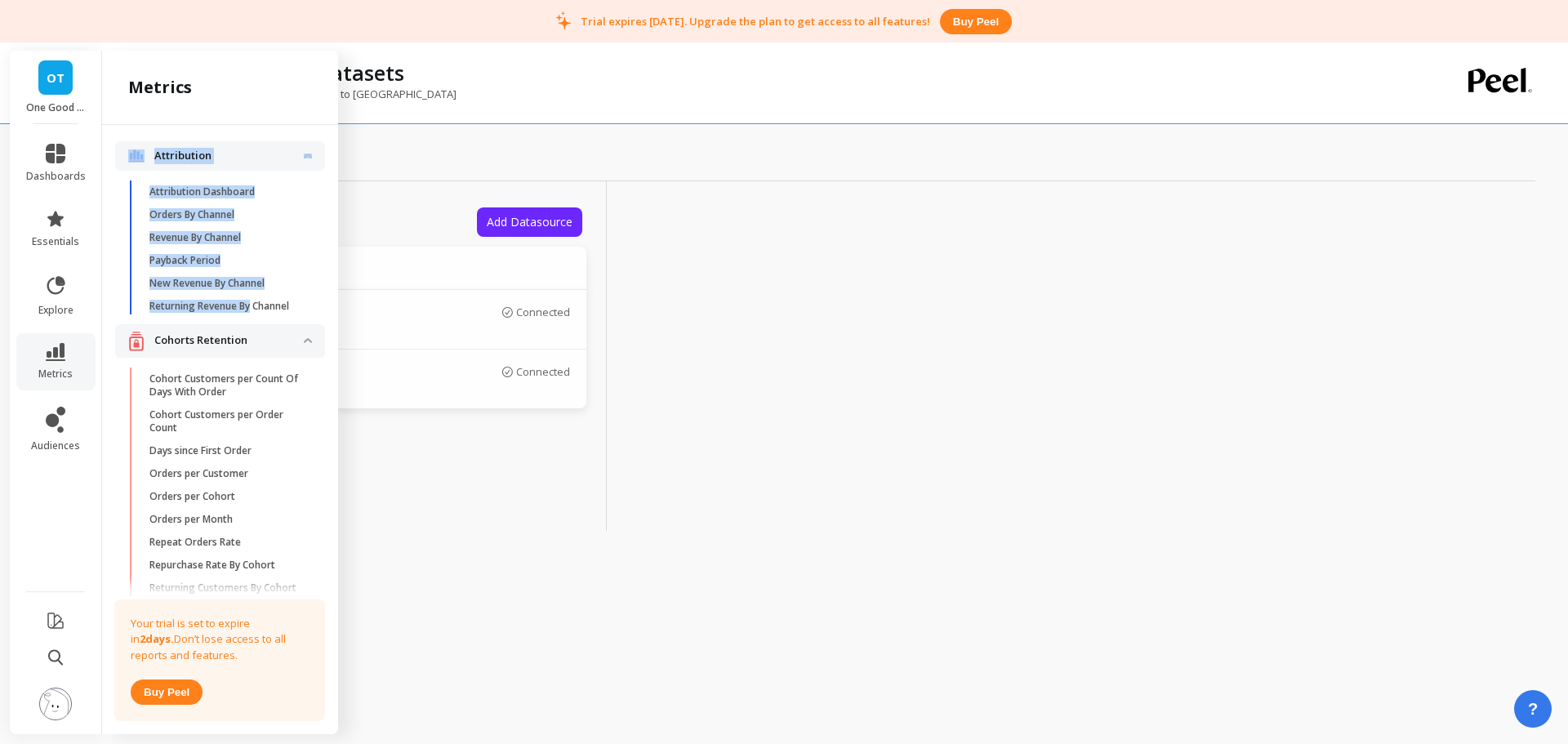
drag, startPoint x: 325, startPoint y: 169, endPoint x: 327, endPoint y: 236, distance: 67.0
click at [325, 292] on div "Attribution Attribution Dashboard Orders By Channel Revenue By Channel Payback …" at bounding box center [220, 426] width 236 height 602
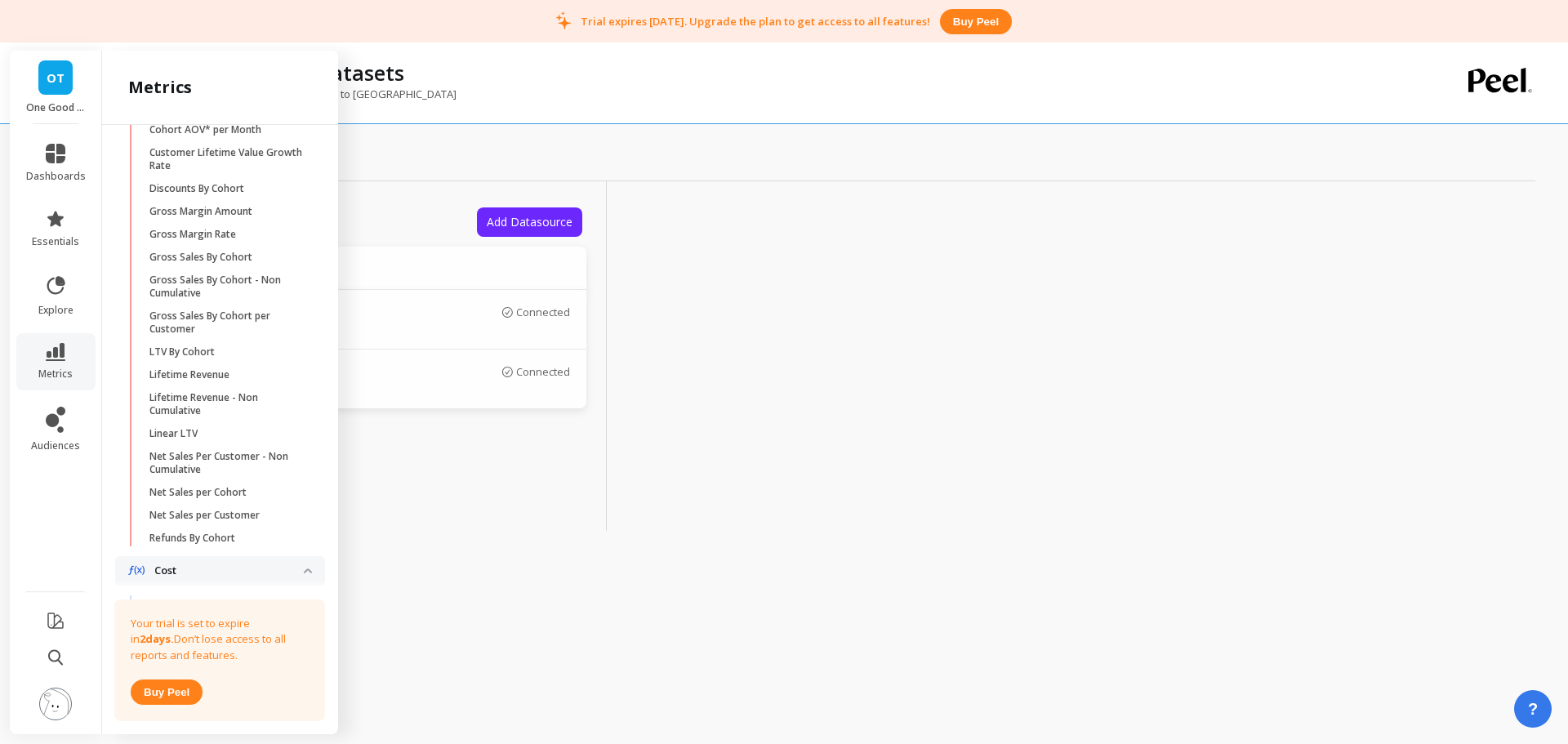
click at [321, 271] on div "Attribution Attribution Dashboard Orders By Channel Revenue By Channel Payback …" at bounding box center [220, 426] width 236 height 602
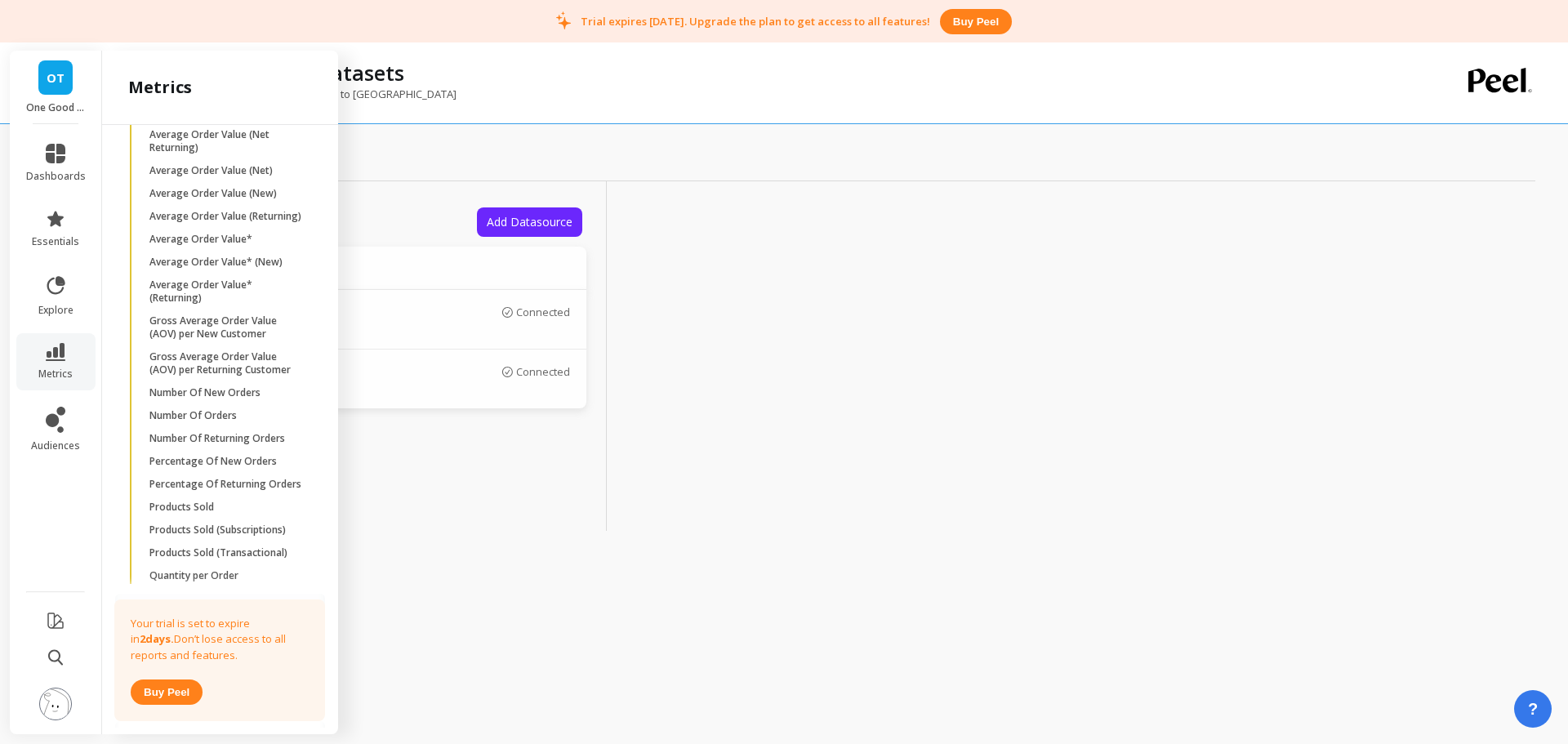
scroll to position [1550, 0]
click at [55, 698] on img at bounding box center [55, 703] width 33 height 33
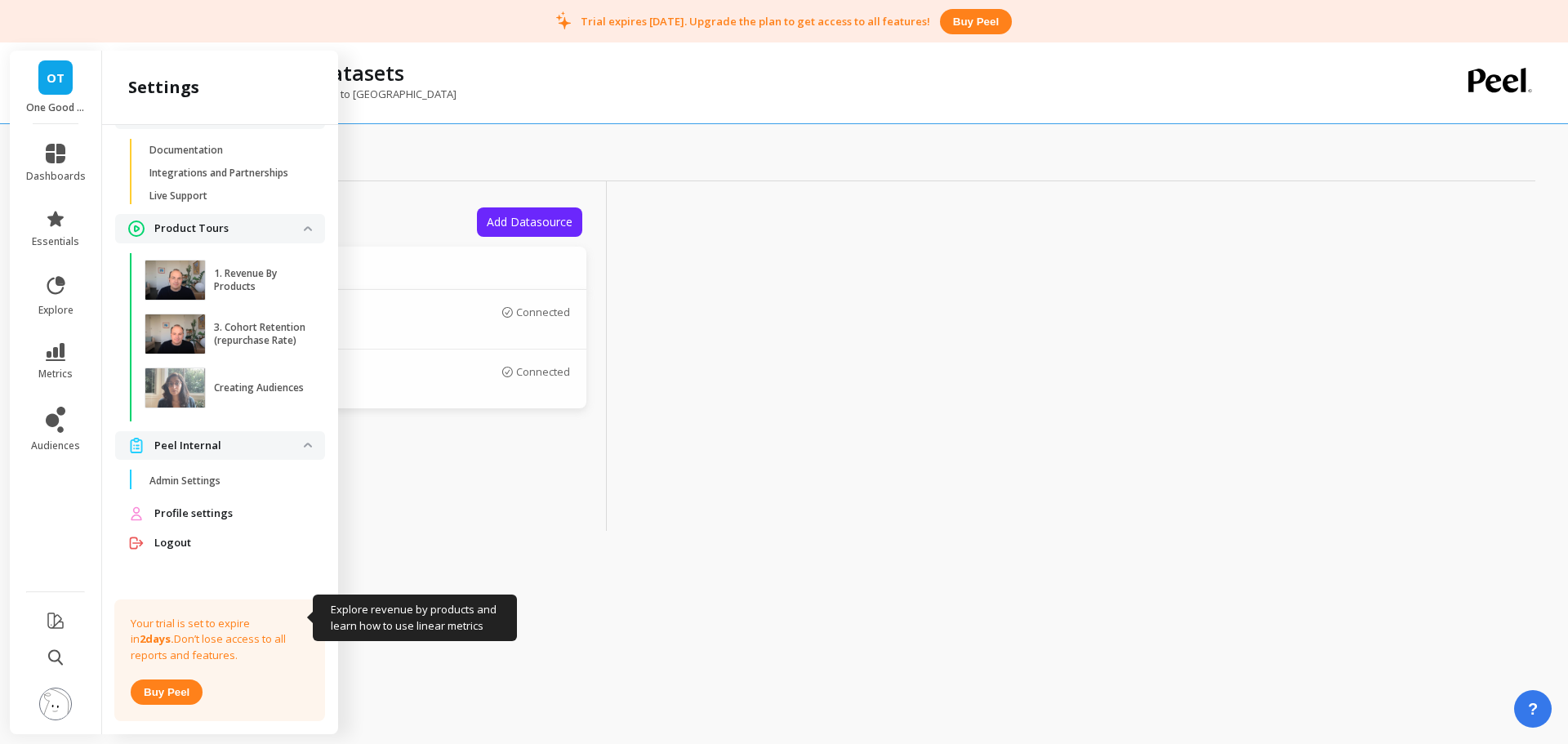
scroll to position [0, 0]
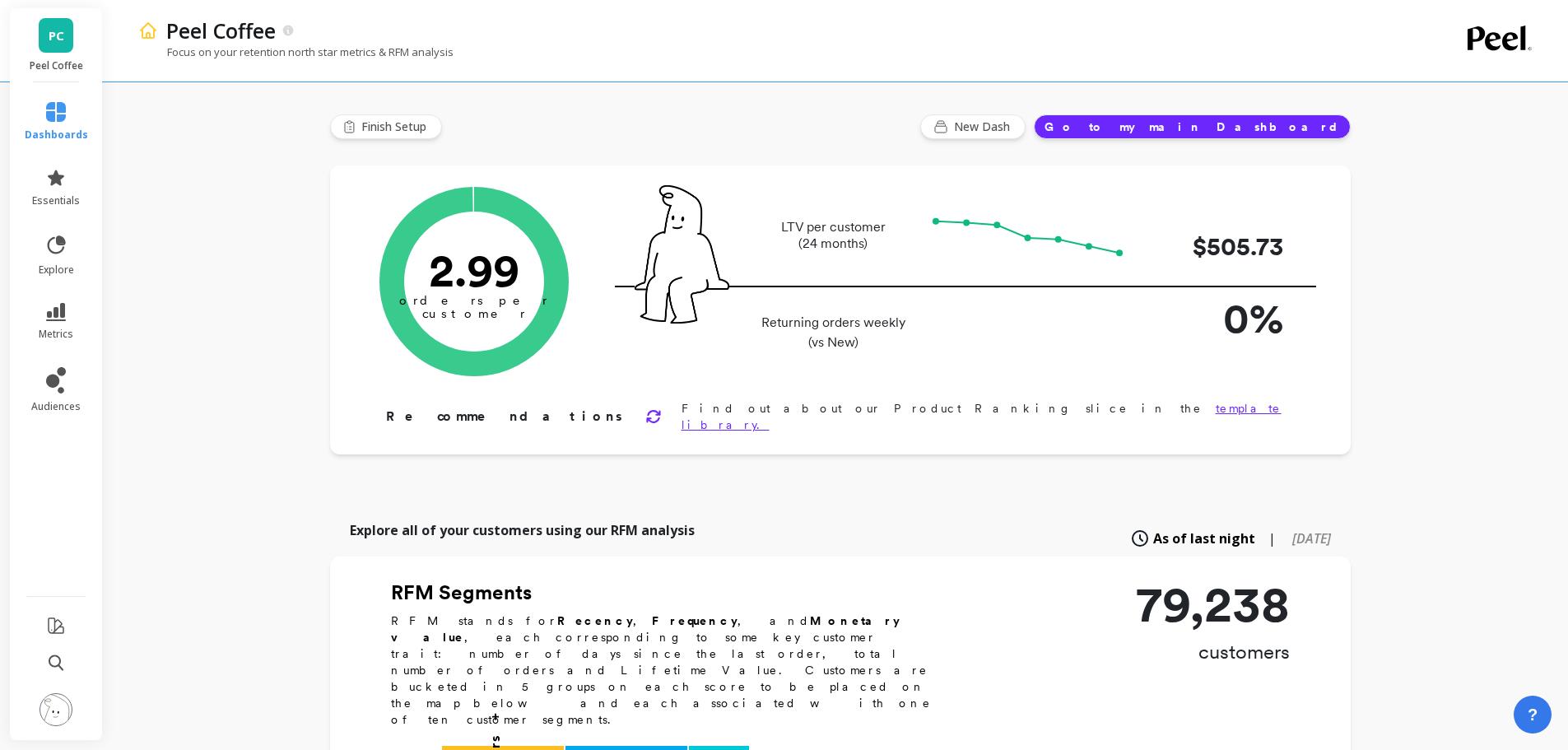
type input "Champions"
type input "8695"
drag, startPoint x: 61, startPoint y: 704, endPoint x: 49, endPoint y: 709, distance: 13.0
click at [49, 709] on img at bounding box center [56, 709] width 33 height 33
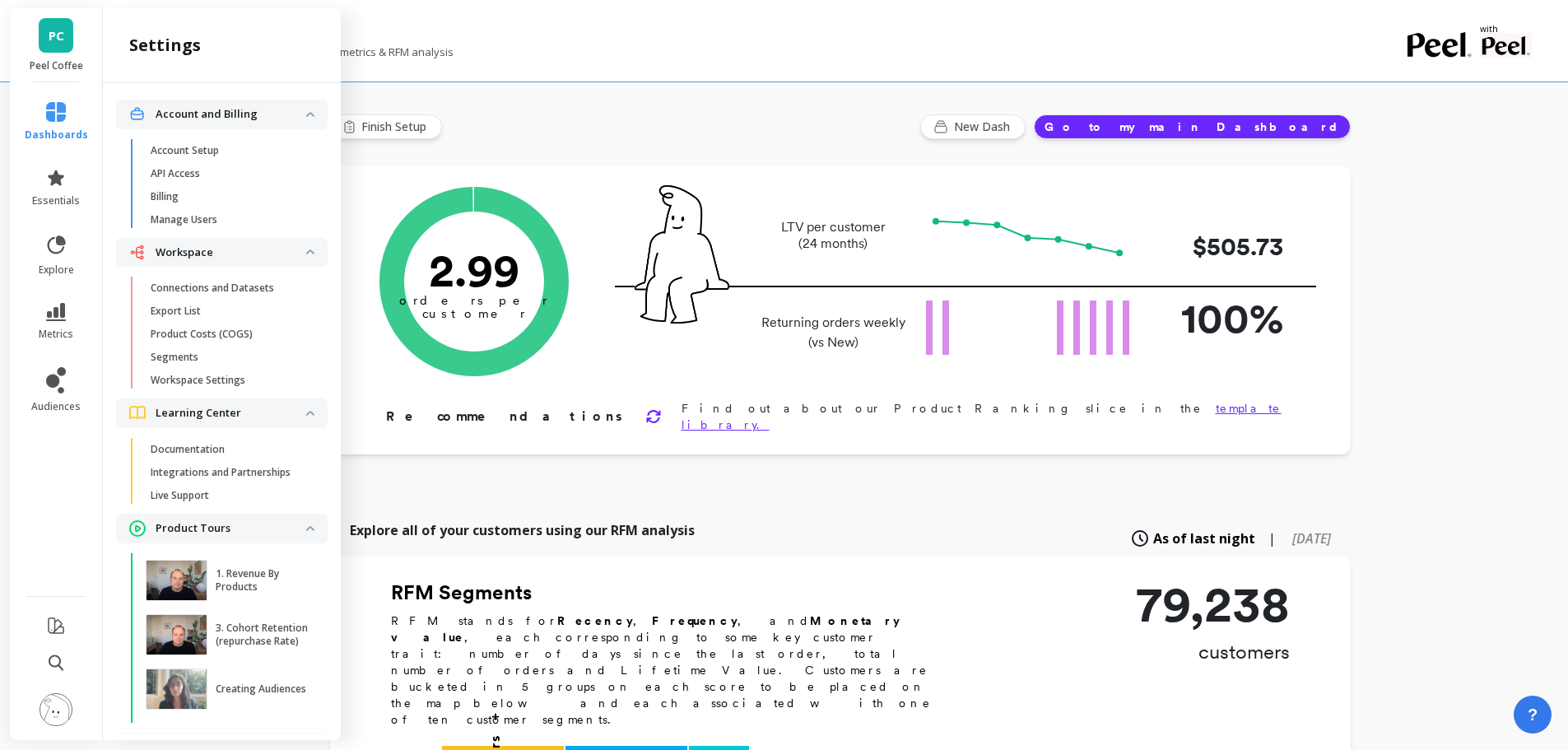
click at [225, 288] on p "Connections and Datasets" at bounding box center [212, 288] width 124 height 13
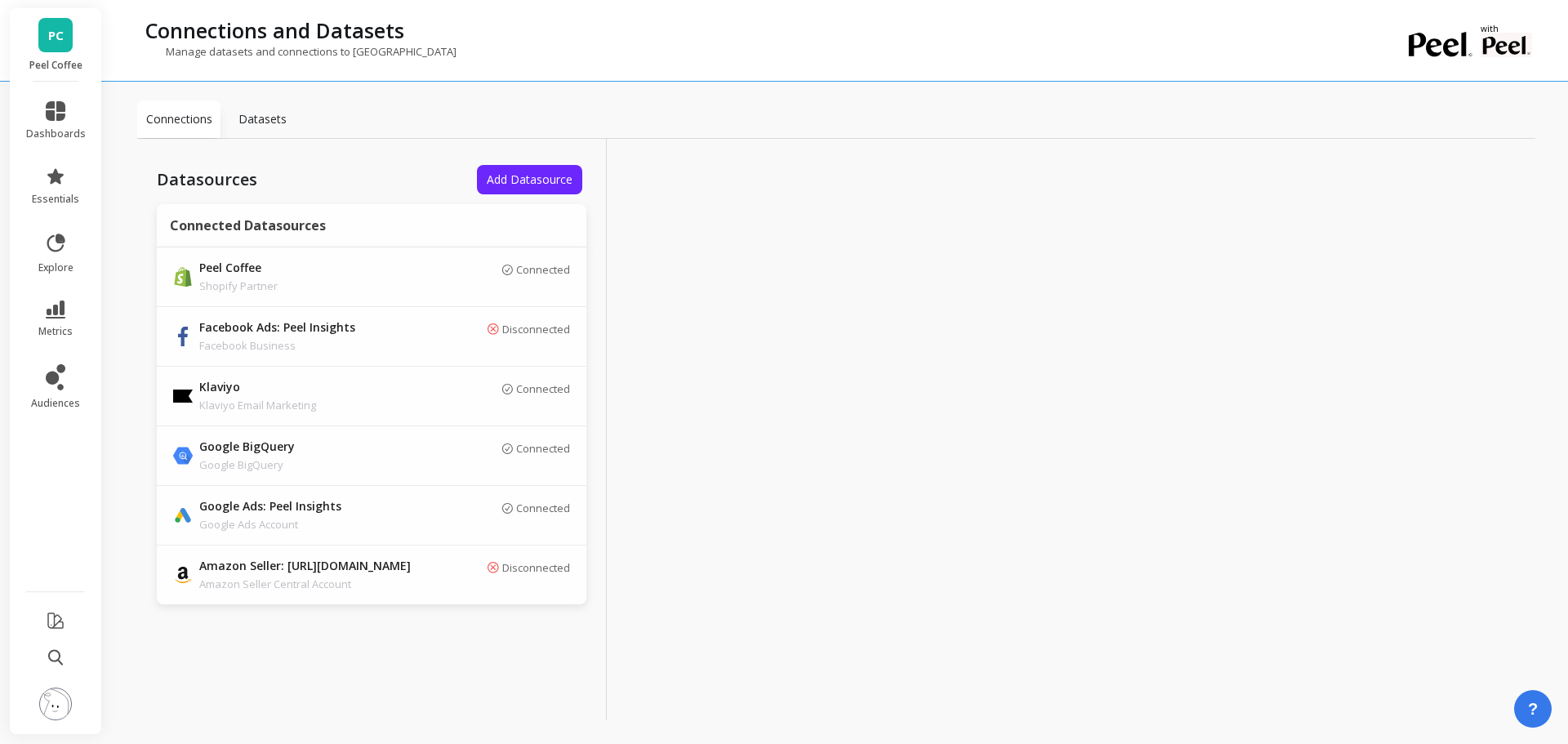
click at [541, 172] on span "Add Datasource" at bounding box center [530, 179] width 86 height 16
